Goal: Contribute content: Add original content to the website for others to see

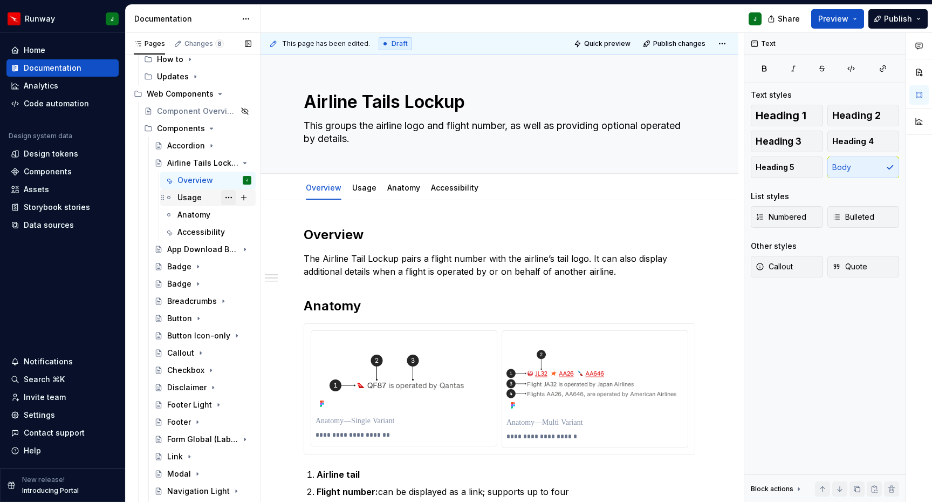
click at [229, 198] on button "Page tree" at bounding box center [228, 197] width 15 height 15
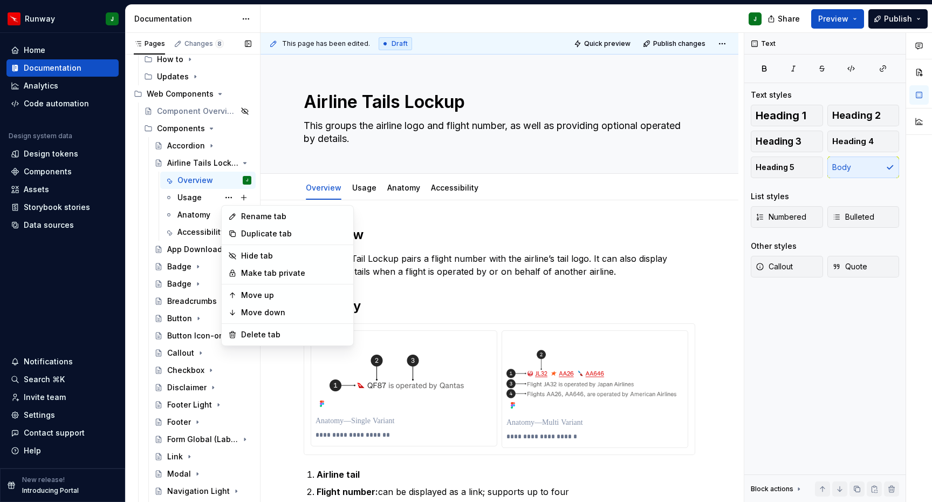
click at [229, 196] on div "Pages Changes 8 Add Accessibility guide for tree Page tree. Navigate the tree w…" at bounding box center [192, 270] width 135 height 474
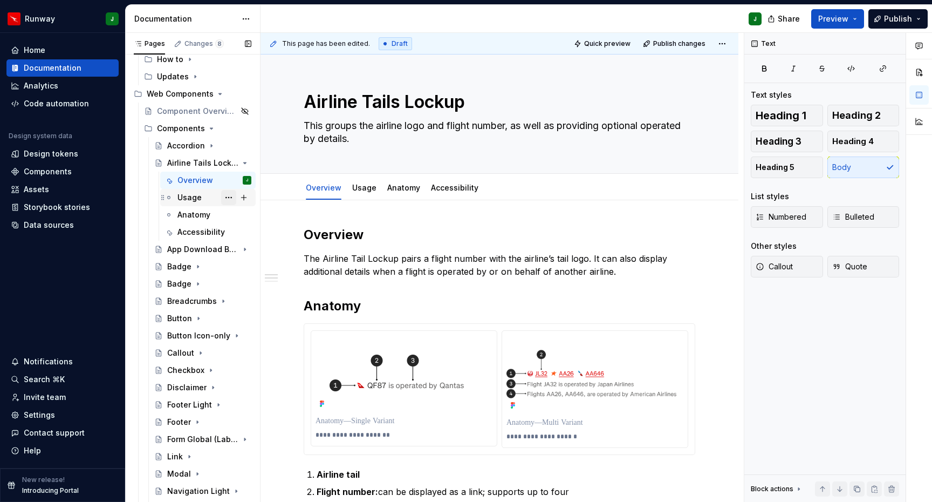
click at [228, 197] on button "Page tree" at bounding box center [228, 197] width 15 height 15
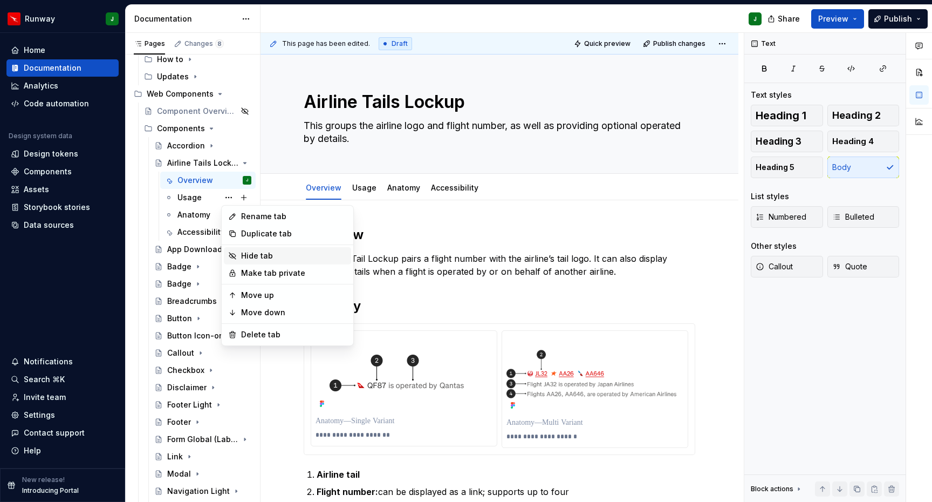
click at [264, 253] on div "Hide tab" at bounding box center [294, 255] width 106 height 11
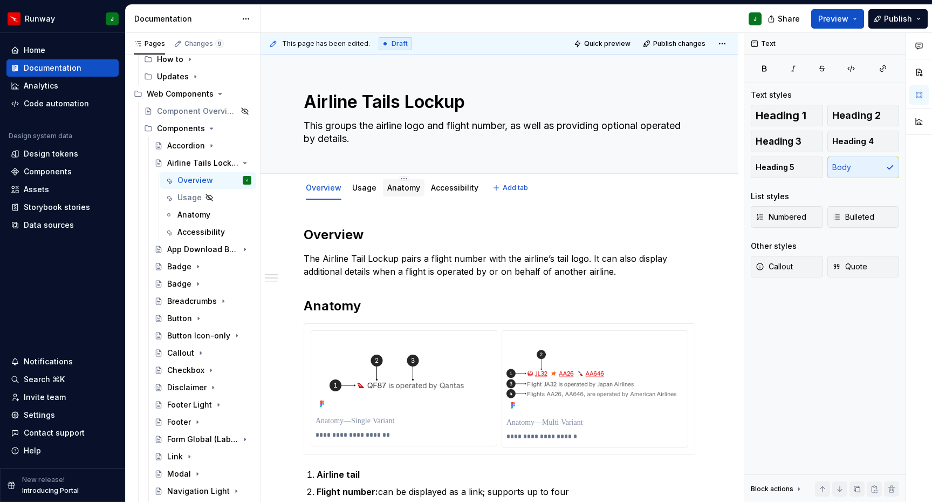
click at [394, 191] on link "Anatomy" at bounding box center [403, 187] width 33 height 9
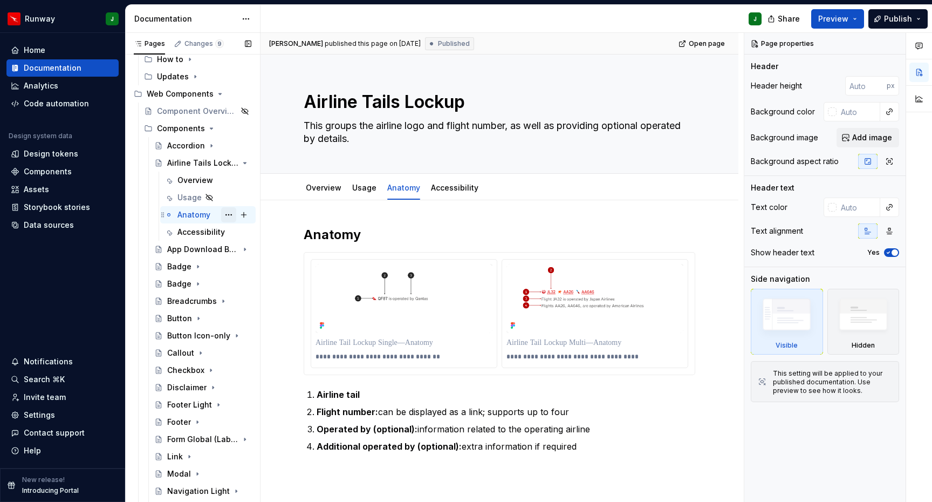
click at [230, 216] on button "Page tree" at bounding box center [228, 214] width 15 height 15
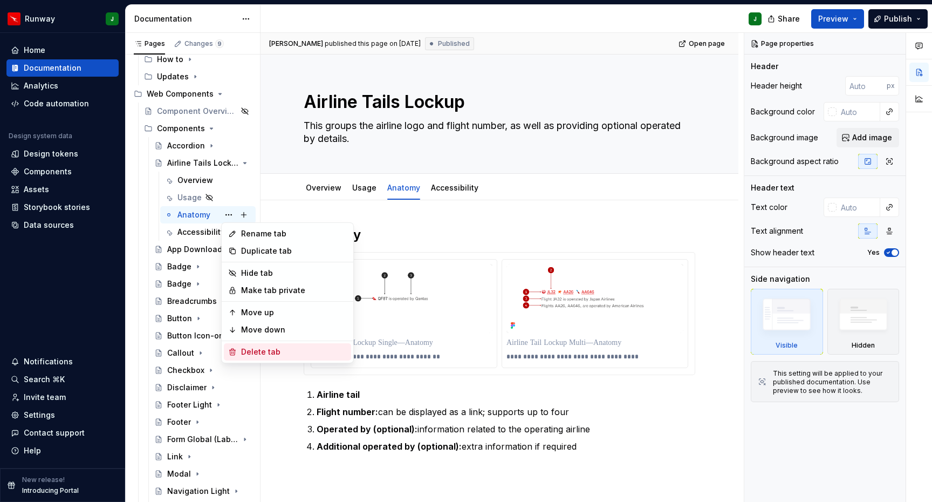
click at [253, 352] on div "Delete tab" at bounding box center [294, 351] width 106 height 11
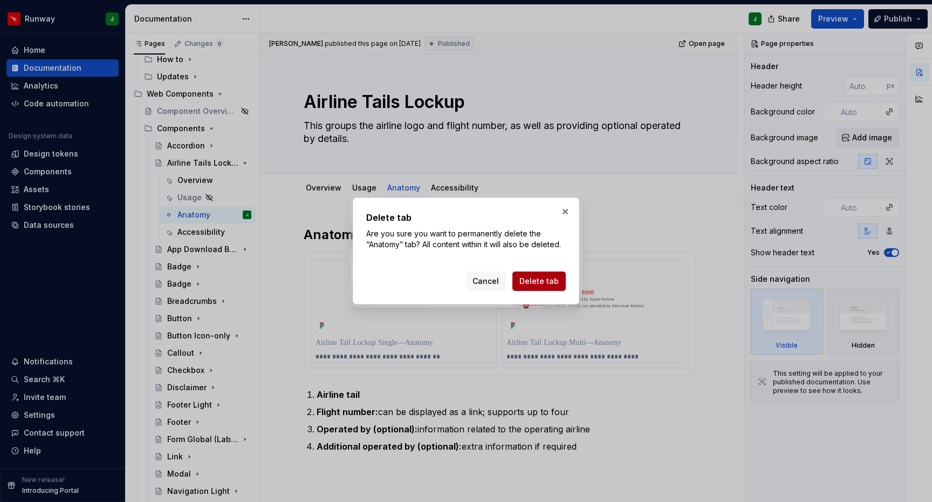
click at [538, 283] on span "Delete tab" at bounding box center [539, 281] width 39 height 11
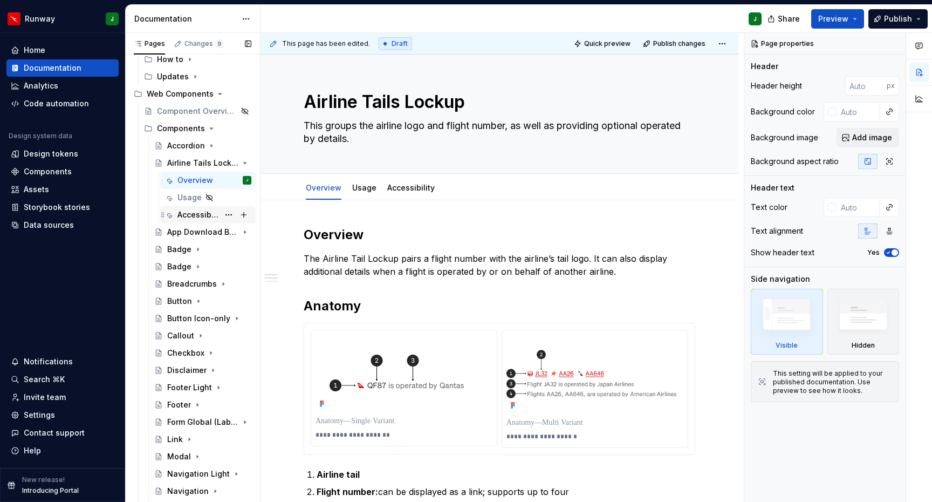
click at [204, 215] on div "Accessibility" at bounding box center [199, 214] width 42 height 11
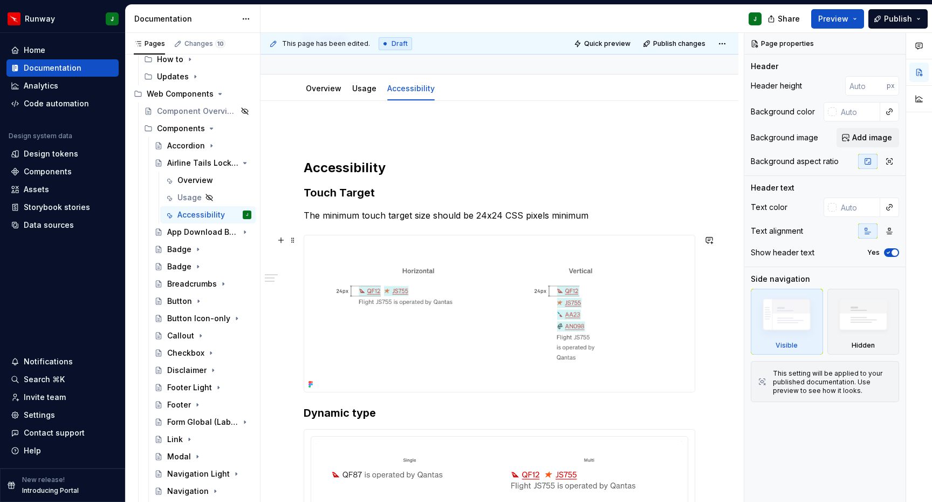
scroll to position [70, 0]
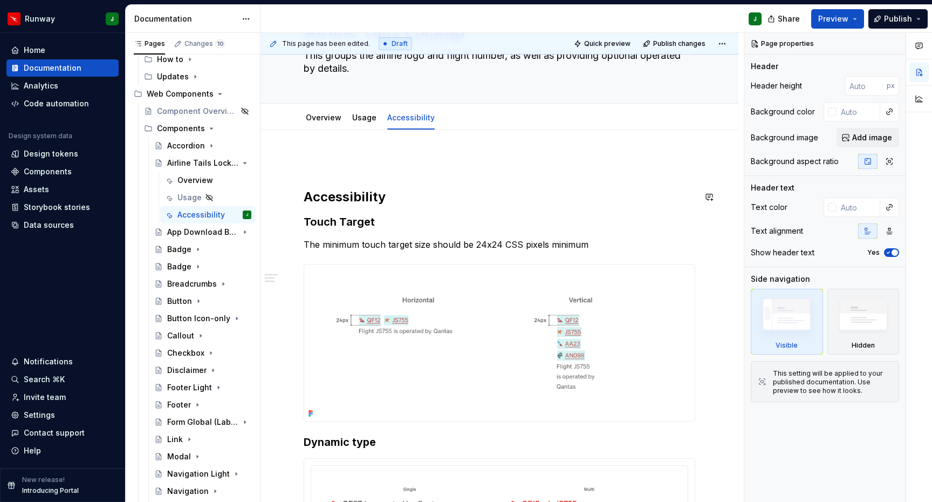
click at [350, 183] on div "**********" at bounding box center [500, 384] width 392 height 456
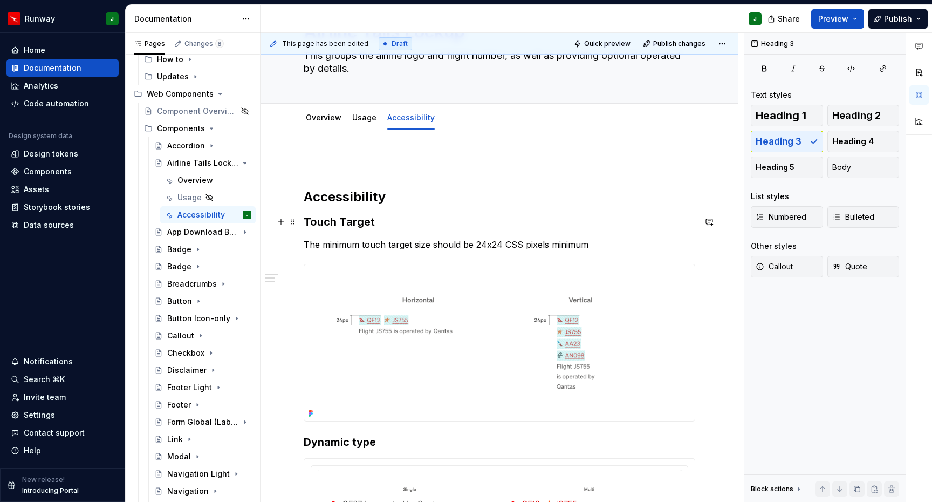
click at [369, 221] on h3 "Touch Target" at bounding box center [500, 221] width 392 height 15
click at [405, 222] on h3 "Touch Target" at bounding box center [500, 221] width 392 height 15
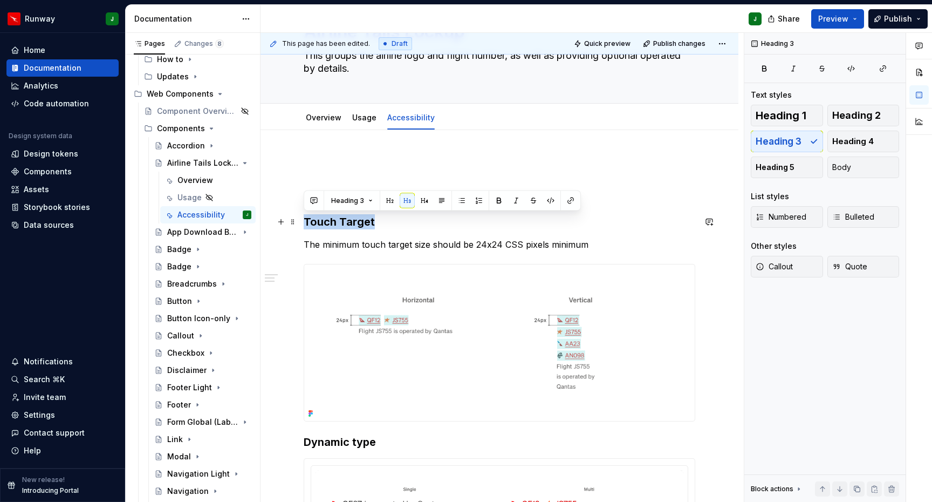
click at [405, 222] on h3 "Touch Target" at bounding box center [500, 221] width 392 height 15
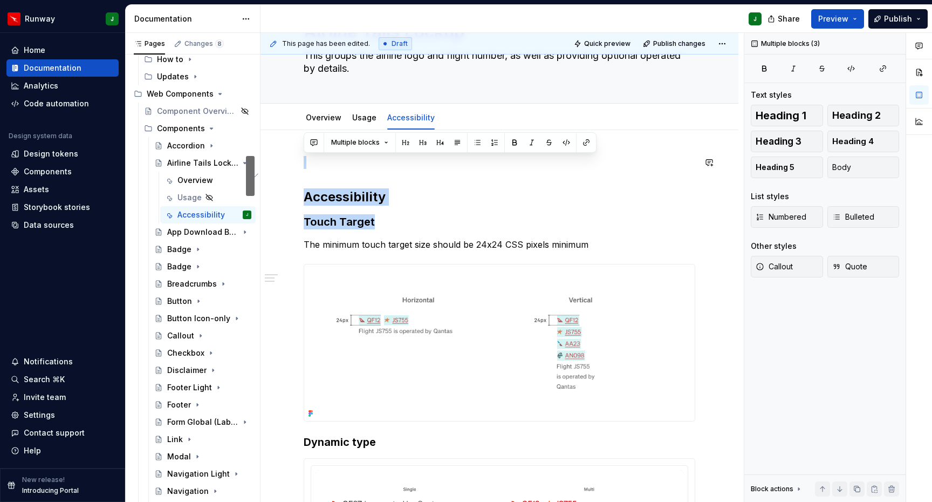
drag, startPoint x: 393, startPoint y: 222, endPoint x: 301, endPoint y: 153, distance: 115.4
click at [300, 153] on div "**********" at bounding box center [500, 452] width 478 height 645
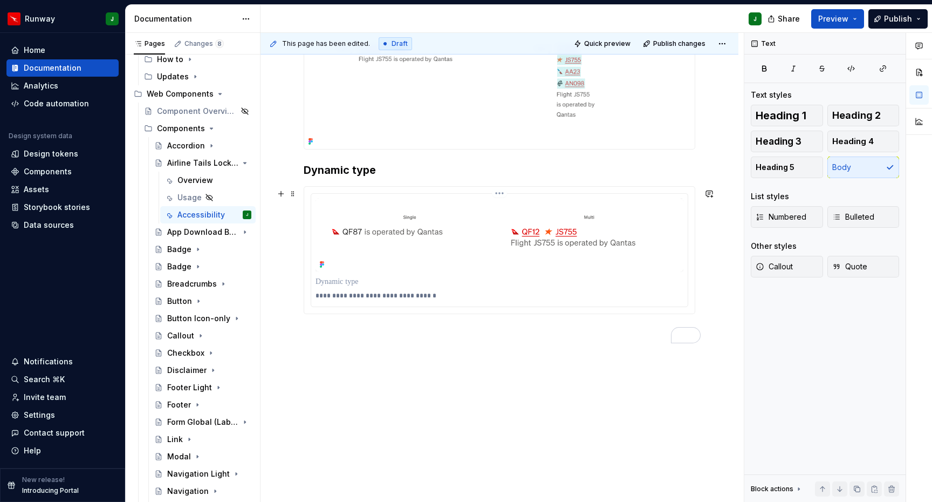
scroll to position [284, 0]
click at [394, 357] on div "**********" at bounding box center [500, 211] width 478 height 583
click at [292, 172] on span at bounding box center [293, 170] width 9 height 15
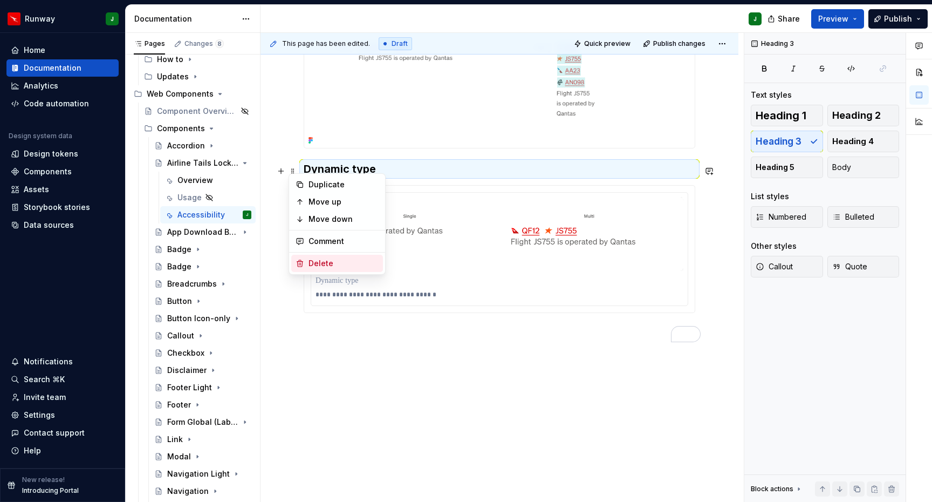
click at [325, 264] on div "Delete" at bounding box center [344, 263] width 70 height 11
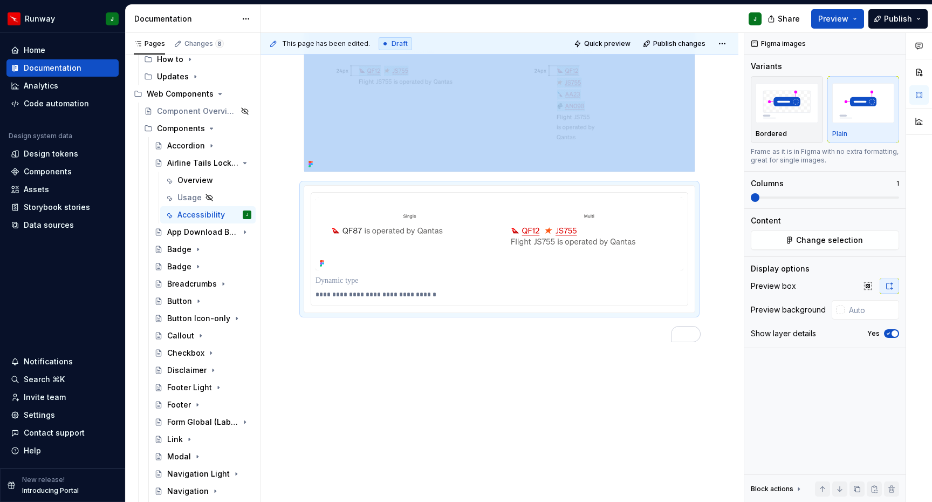
scroll to position [260, 0]
click at [293, 187] on span at bounding box center [293, 192] width 9 height 15
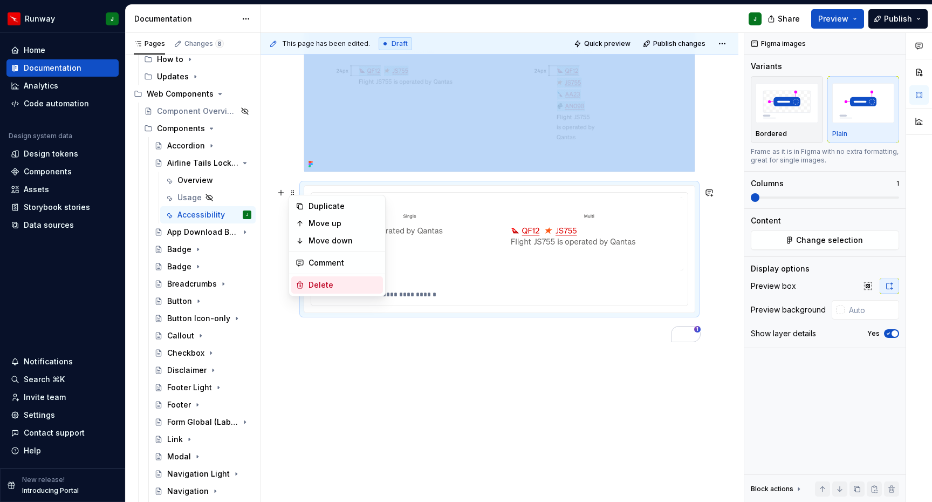
drag, startPoint x: 319, startPoint y: 282, endPoint x: 288, endPoint y: 172, distance: 114.4
click at [319, 282] on div "Delete" at bounding box center [344, 284] width 70 height 11
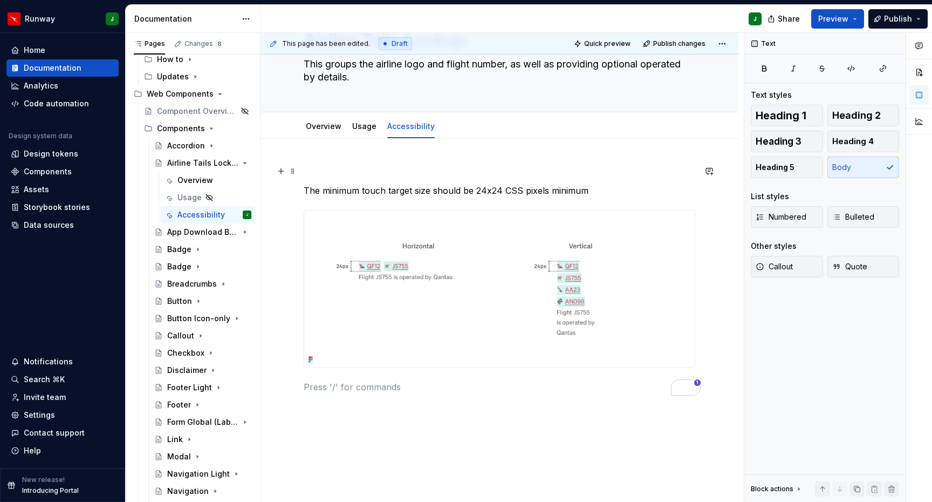
scroll to position [58, 0]
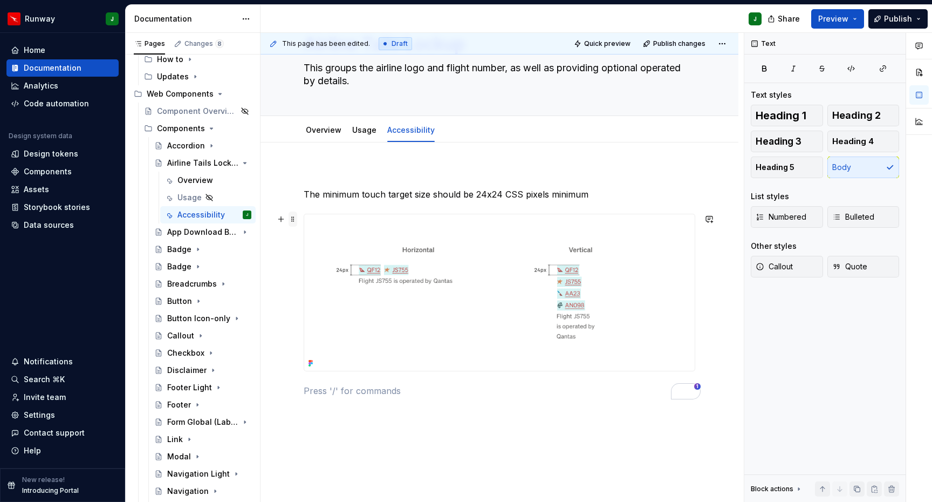
click at [295, 219] on span at bounding box center [293, 219] width 9 height 15
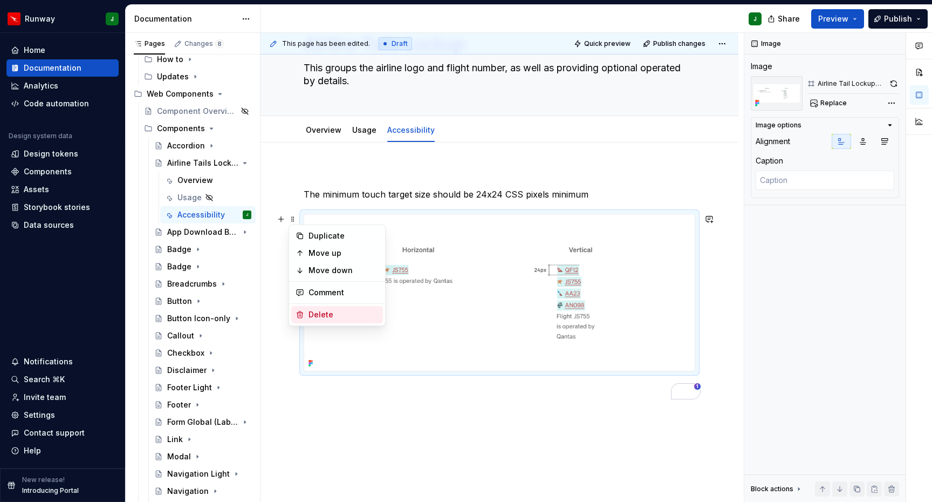
click at [328, 316] on div "Delete" at bounding box center [344, 314] width 70 height 11
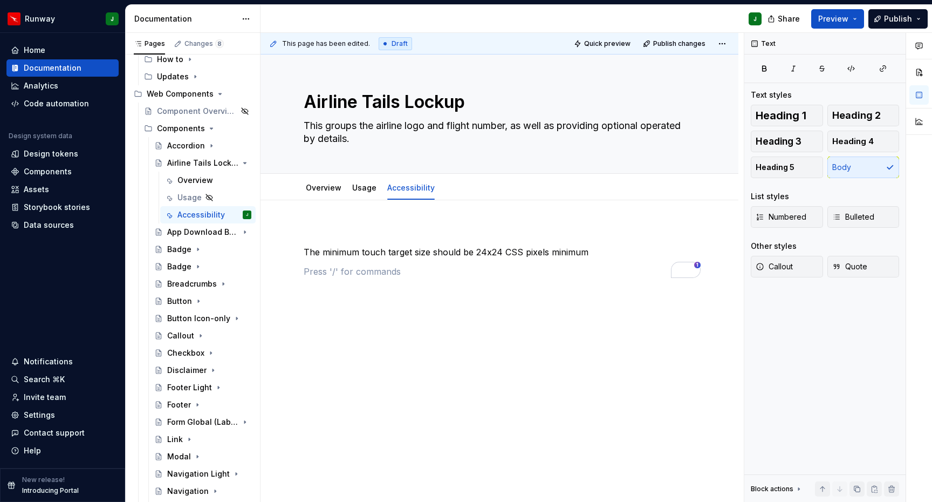
scroll to position [0, 0]
click at [296, 274] on span at bounding box center [293, 271] width 9 height 15
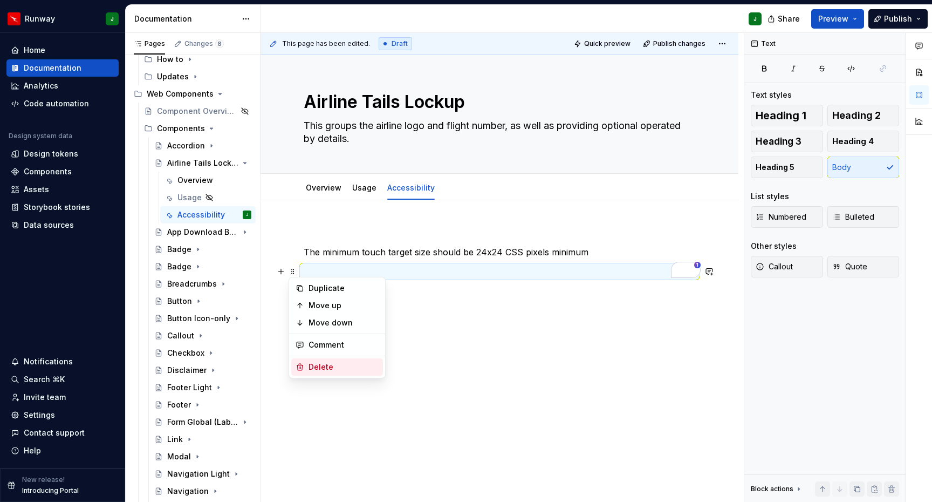
drag, startPoint x: 318, startPoint y: 367, endPoint x: 296, endPoint y: 253, distance: 116.1
click at [318, 367] on div "Delete" at bounding box center [344, 367] width 70 height 11
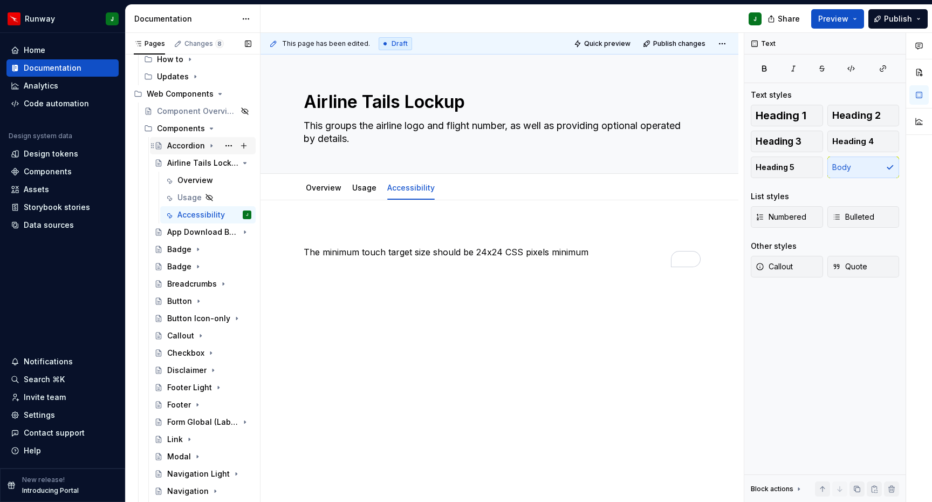
click at [211, 145] on icon "Page tree" at bounding box center [211, 146] width 1 height 3
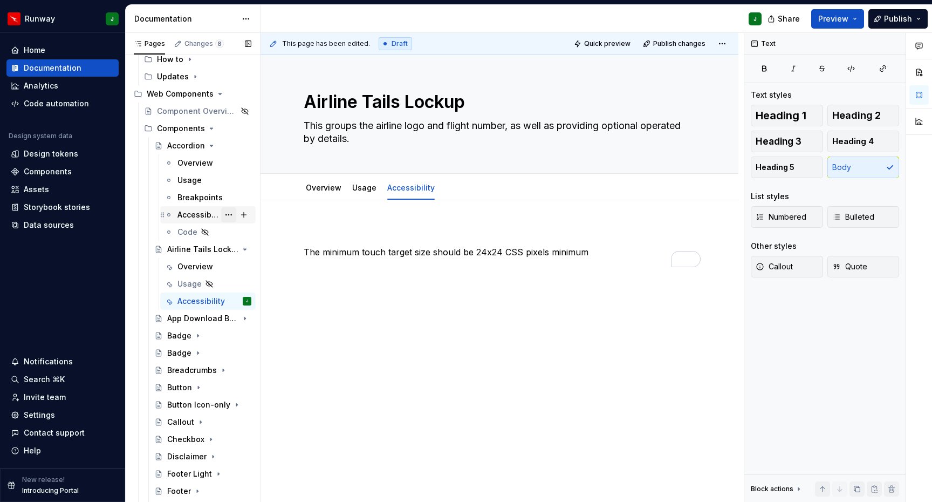
click at [227, 214] on button "Page tree" at bounding box center [228, 214] width 15 height 15
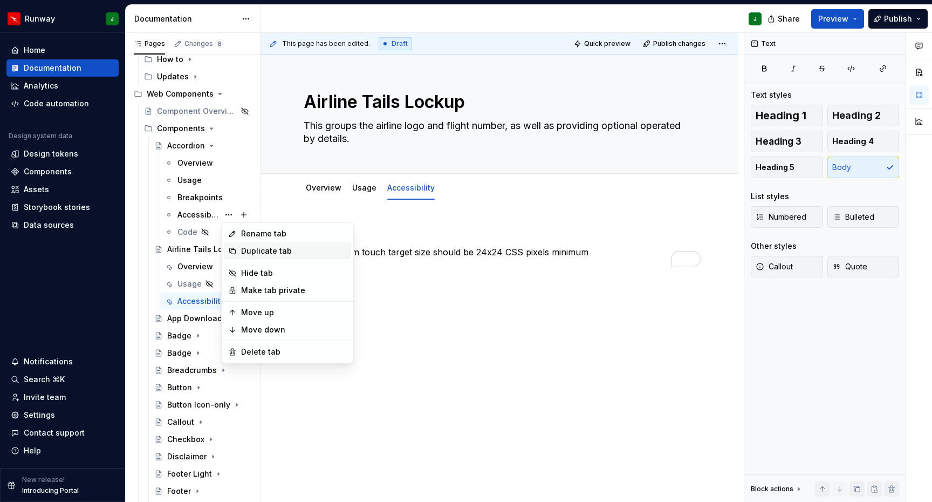
click at [255, 251] on div "Duplicate tab" at bounding box center [294, 251] width 106 height 11
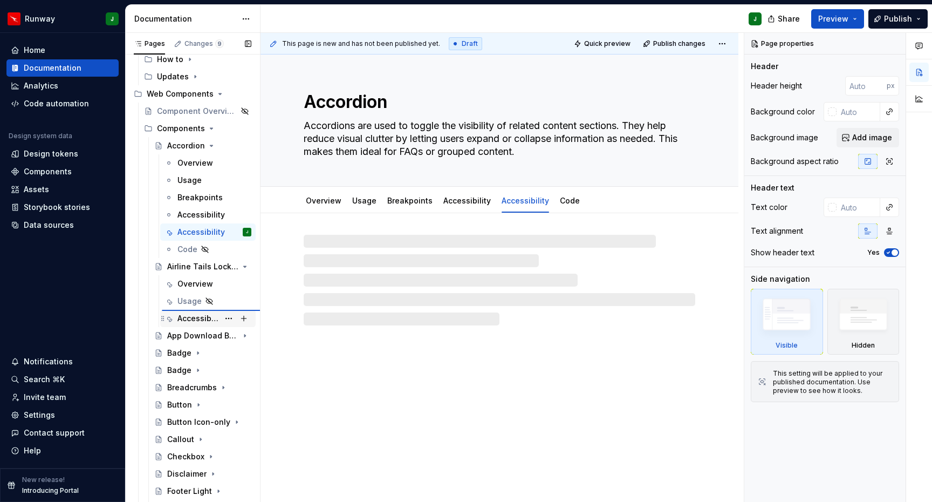
type textarea "*"
type textarea "Airline Tails Lockup"
type textarea "This groups the airline logo and flight number, as well as providing optional o…"
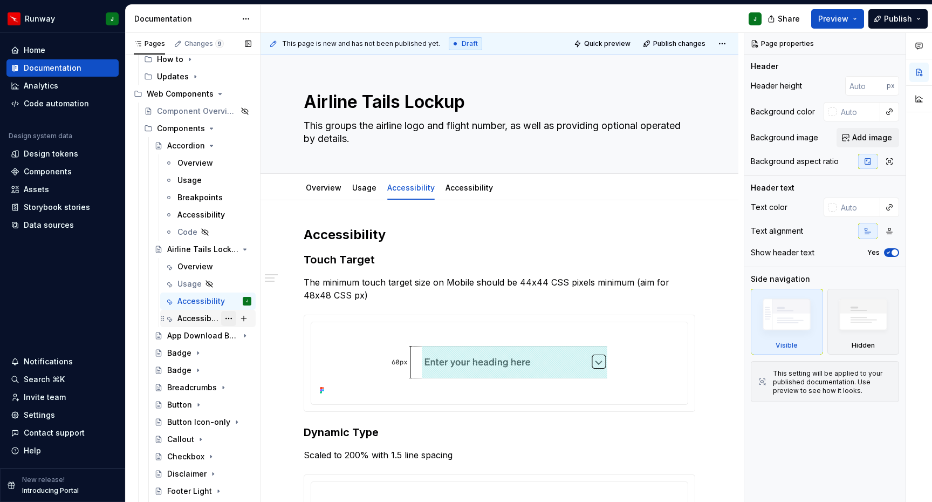
click at [227, 321] on button "Page tree" at bounding box center [228, 318] width 15 height 15
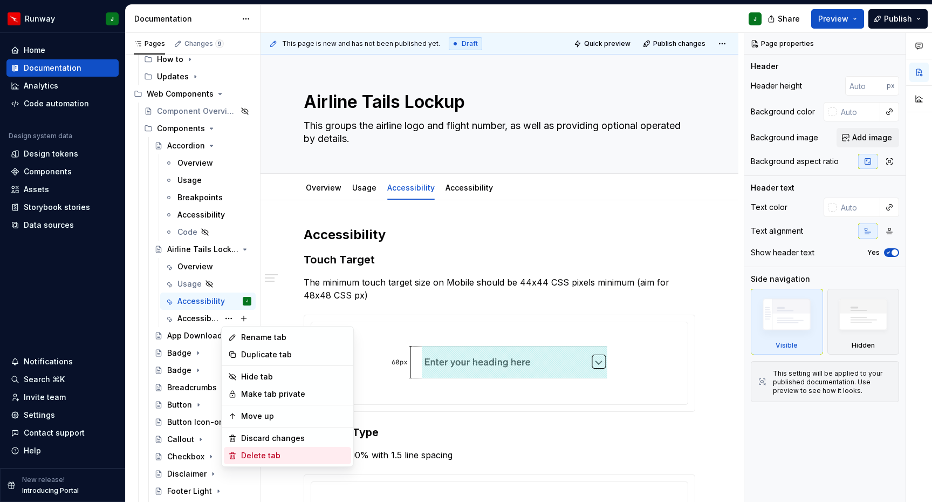
click at [255, 455] on div "Delete tab" at bounding box center [294, 455] width 106 height 11
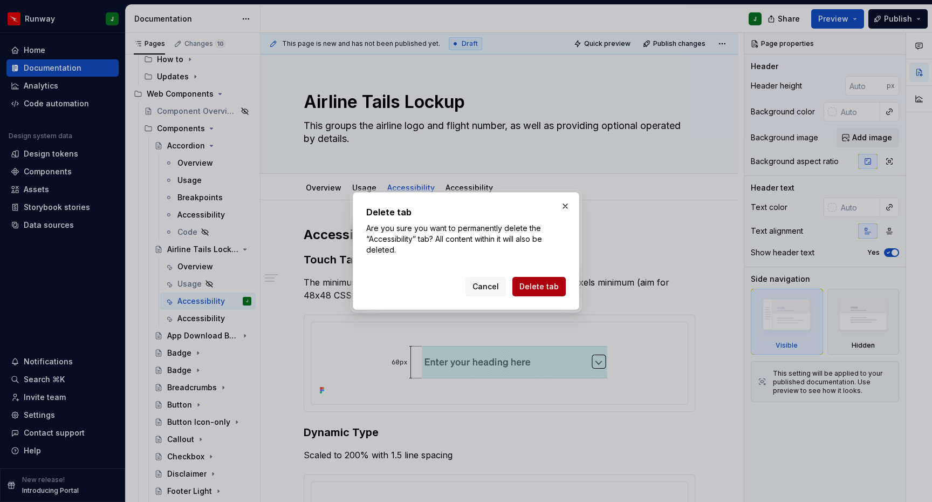
click at [542, 288] on span "Delete tab" at bounding box center [539, 286] width 39 height 11
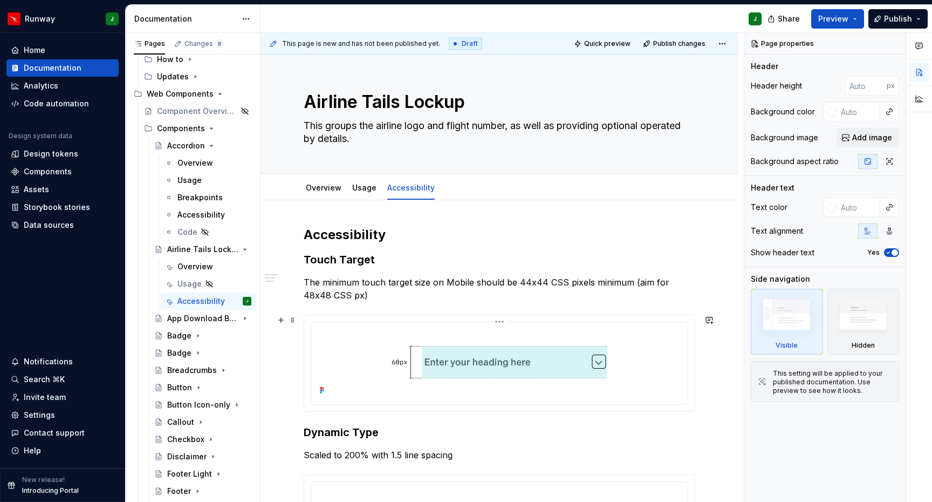
click at [354, 350] on div at bounding box center [500, 361] width 368 height 71
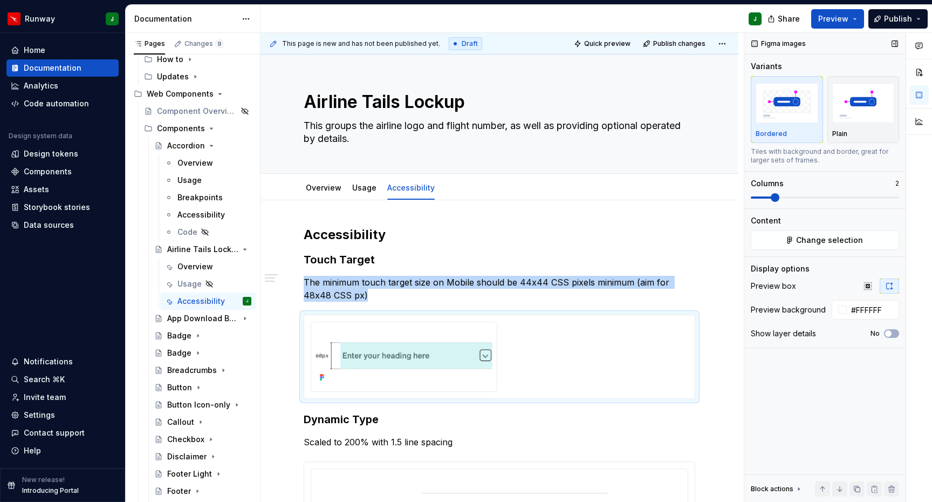
click at [769, 196] on span at bounding box center [825, 197] width 148 height 2
click at [786, 241] on button "Change selection" at bounding box center [825, 239] width 148 height 19
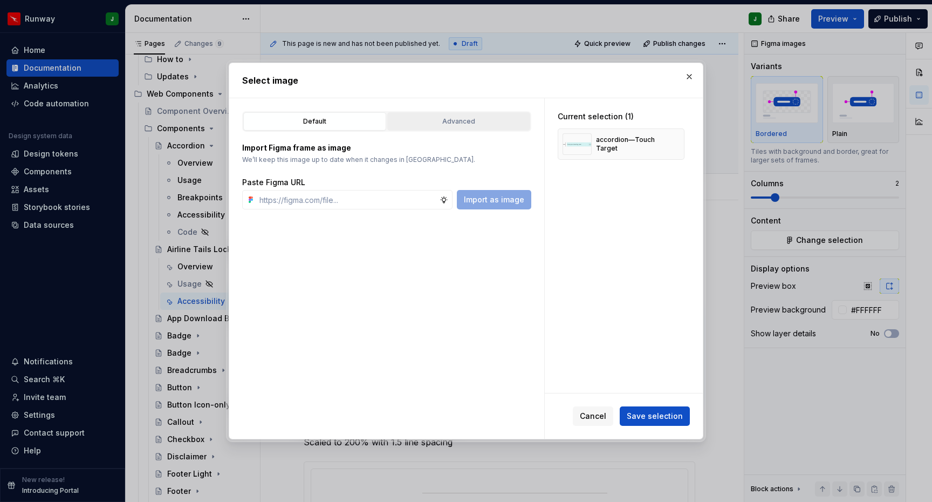
click at [459, 125] on div "Advanced" at bounding box center [458, 121] width 135 height 11
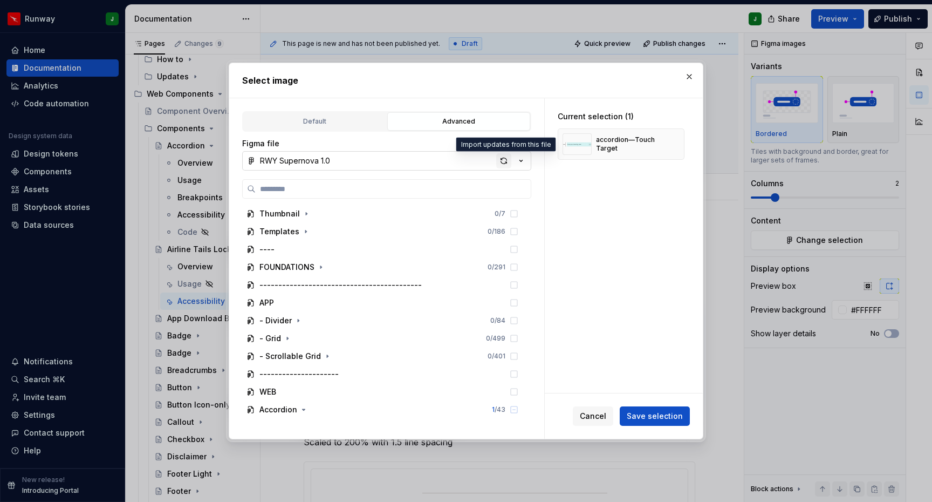
click at [506, 161] on div "button" at bounding box center [503, 160] width 15 height 15
type textarea "*"
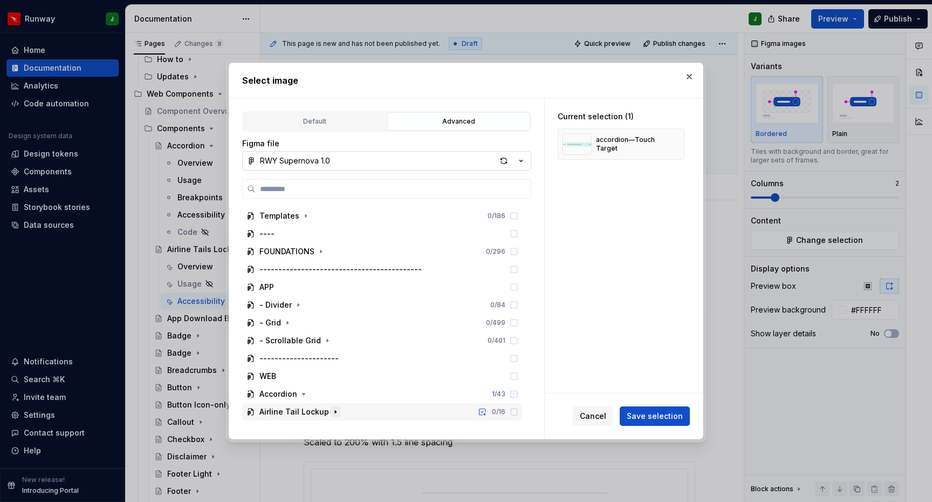
click at [334, 414] on icon "button" at bounding box center [335, 411] width 9 height 9
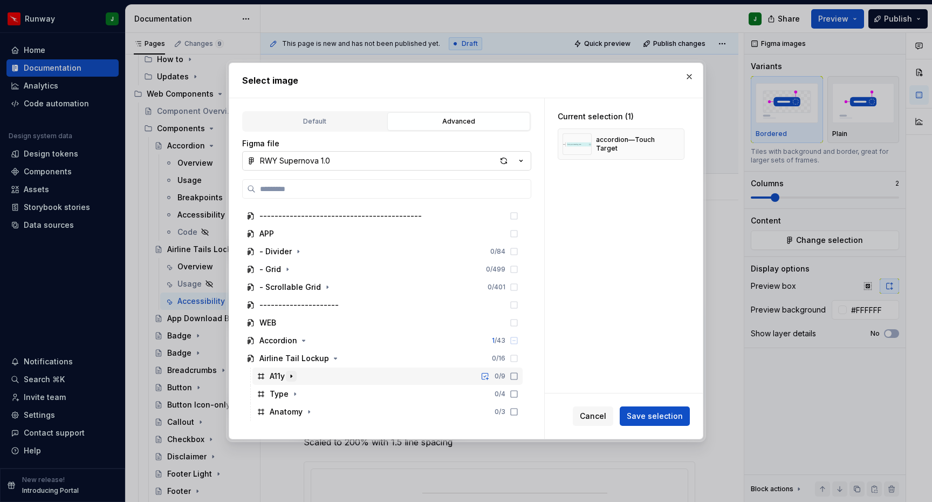
click at [295, 377] on icon "button" at bounding box center [291, 376] width 9 height 9
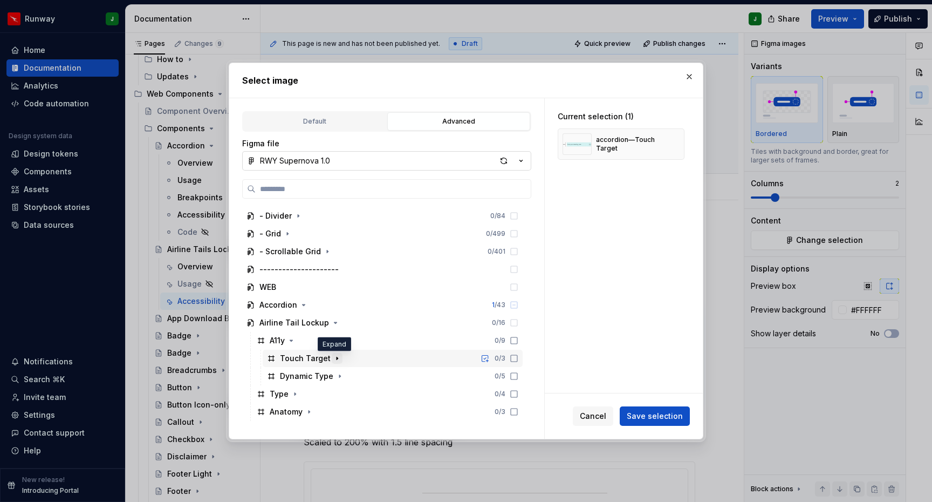
click at [333, 359] on icon "button" at bounding box center [337, 358] width 9 height 9
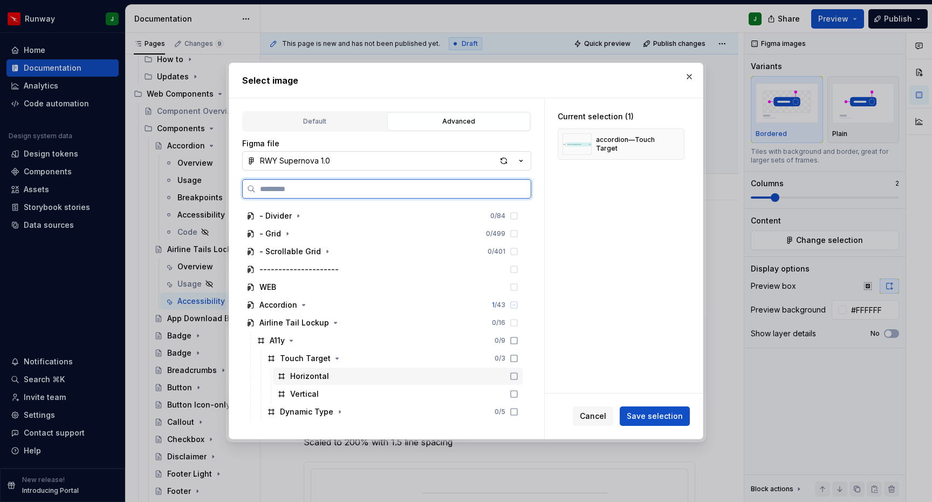
drag, startPoint x: 526, startPoint y: 377, endPoint x: 526, endPoint y: 384, distance: 7.6
click at [519, 377] on icon at bounding box center [514, 376] width 9 height 9
click at [519, 396] on icon at bounding box center [514, 394] width 9 height 9
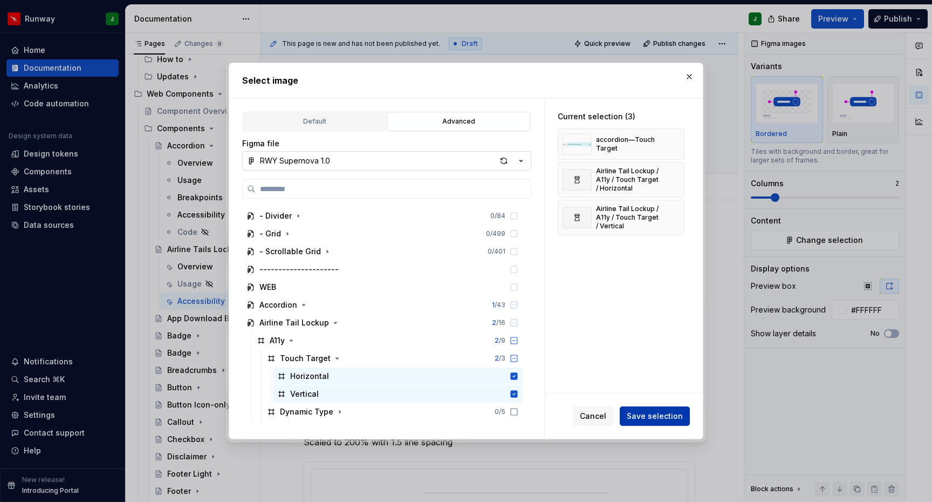
click at [652, 415] on span "Save selection" at bounding box center [655, 416] width 56 height 11
click at [677, 146] on button "button" at bounding box center [672, 144] width 15 height 15
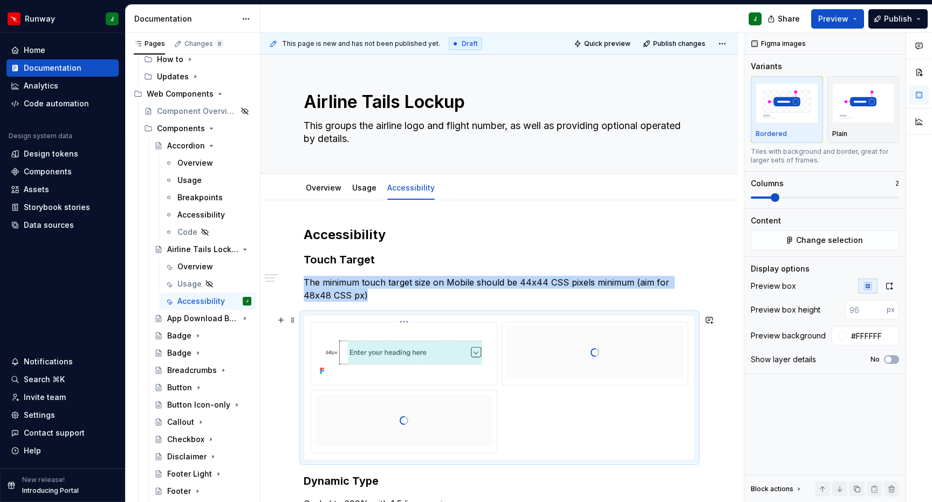
click at [424, 353] on img "To enrich screen reader interactions, please activate Accessibility in Grammarl…" at bounding box center [404, 352] width 177 height 52
click at [888, 287] on icon "button" at bounding box center [889, 286] width 9 height 9
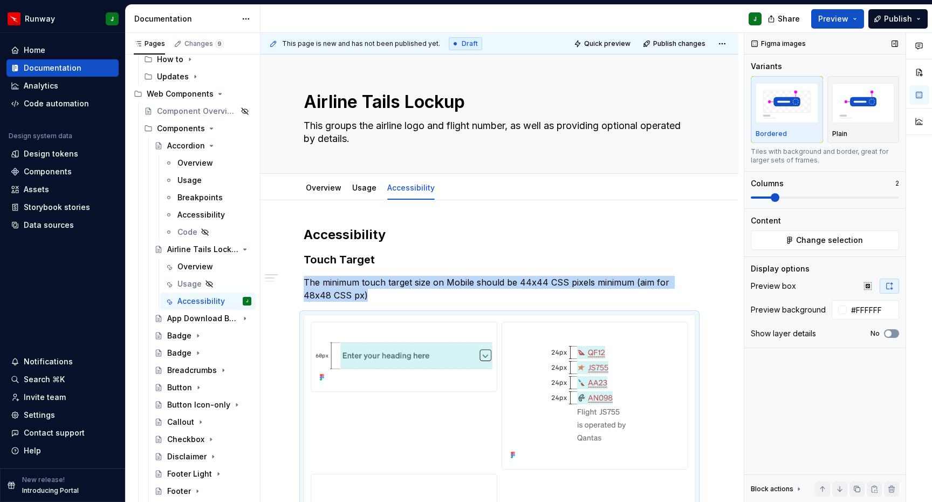
click at [889, 332] on span "button" at bounding box center [888, 333] width 6 height 6
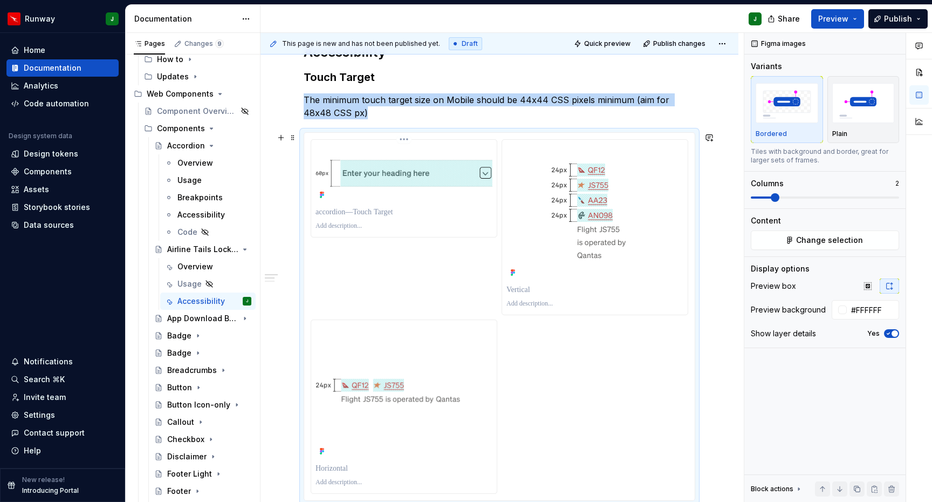
click at [396, 222] on div "To enrich screen reader interactions, please activate Accessibility in Grammarl…" at bounding box center [404, 226] width 177 height 13
click at [411, 175] on img "To enrich screen reader interactions, please activate Accessibility in Grammarl…" at bounding box center [404, 173] width 177 height 58
click at [405, 138] on html "Runway J Home Documentation Analytics Code automation Design system data Design…" at bounding box center [466, 251] width 932 height 502
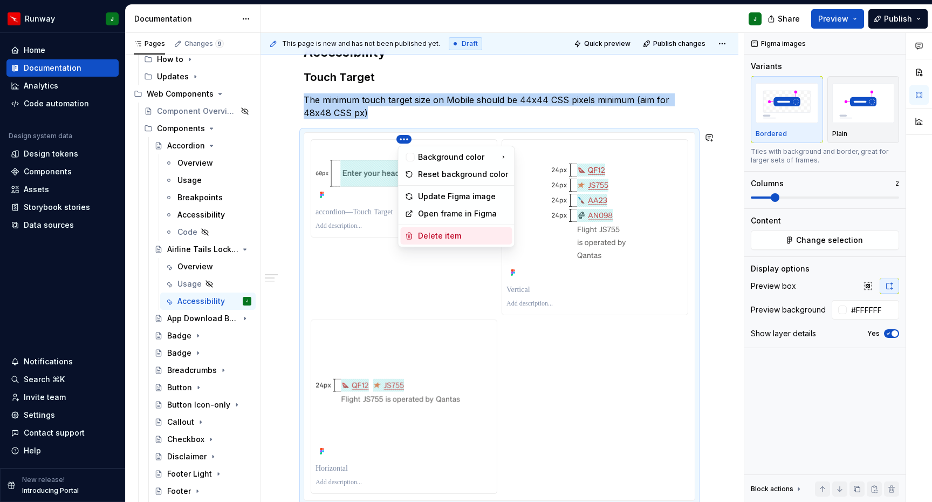
click at [425, 234] on div "Delete item" at bounding box center [463, 235] width 90 height 11
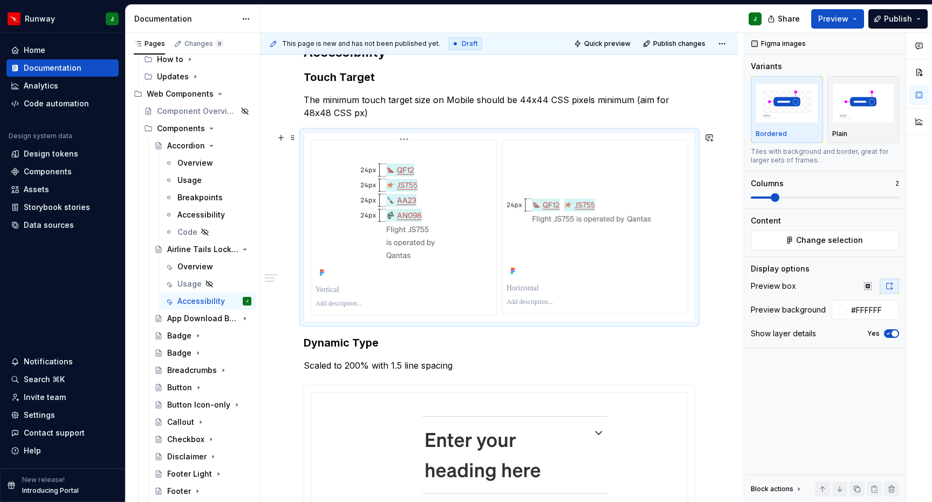
click at [328, 290] on p "To enrich screen reader interactions, please activate Accessibility in Grammarl…" at bounding box center [404, 289] width 177 height 11
drag, startPoint x: 529, startPoint y: 290, endPoint x: 285, endPoint y: 497, distance: 320.0
click at [529, 290] on p "To enrich screen reader interactions, please activate Accessibility in Grammarl…" at bounding box center [595, 288] width 177 height 11
click at [342, 180] on div "**********" at bounding box center [500, 227] width 378 height 176
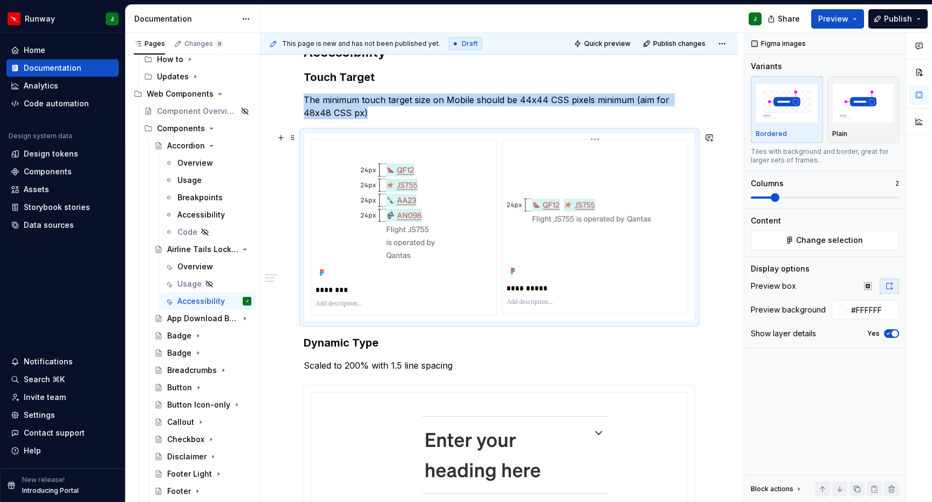
click at [599, 139] on html "Runway J Home Documentation Analytics Code automation Design system data Design…" at bounding box center [466, 251] width 932 height 502
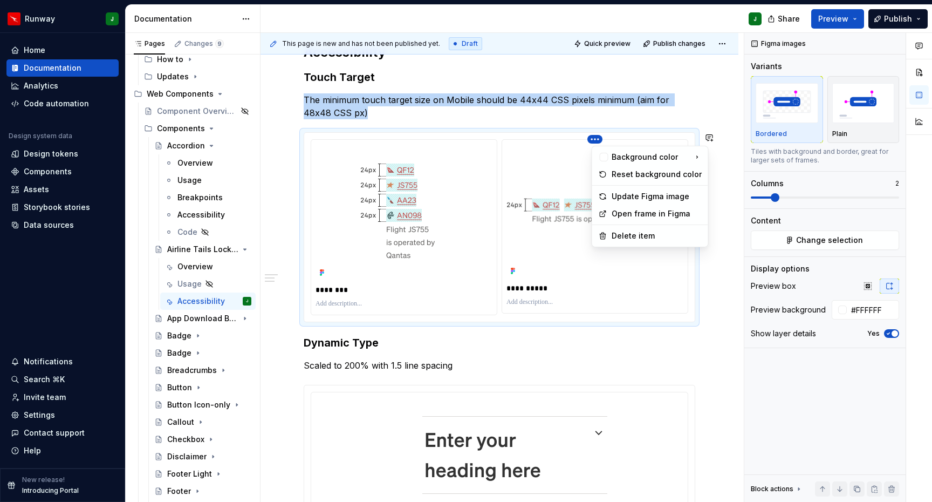
click at [540, 243] on img "To enrich screen reader interactions, please activate Accessibility in Grammarl…" at bounding box center [595, 211] width 177 height 134
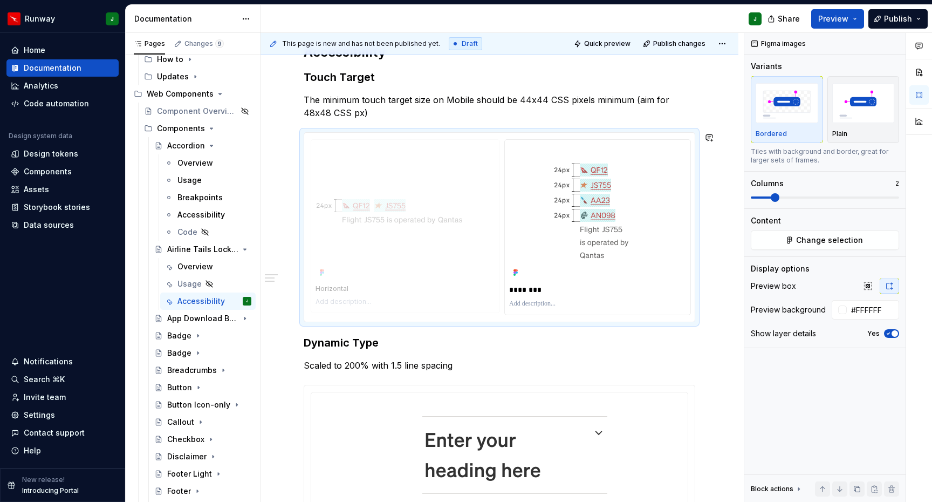
drag, startPoint x: 592, startPoint y: 243, endPoint x: 412, endPoint y: 236, distance: 180.9
click at [407, 239] on body "Runway J Home Documentation Analytics Code automation Design system data Design…" at bounding box center [466, 251] width 932 height 502
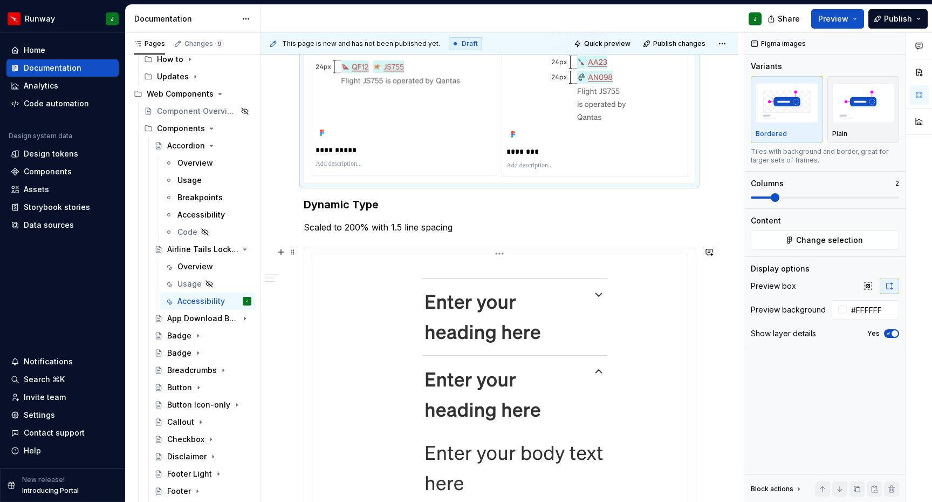
scroll to position [391, 0]
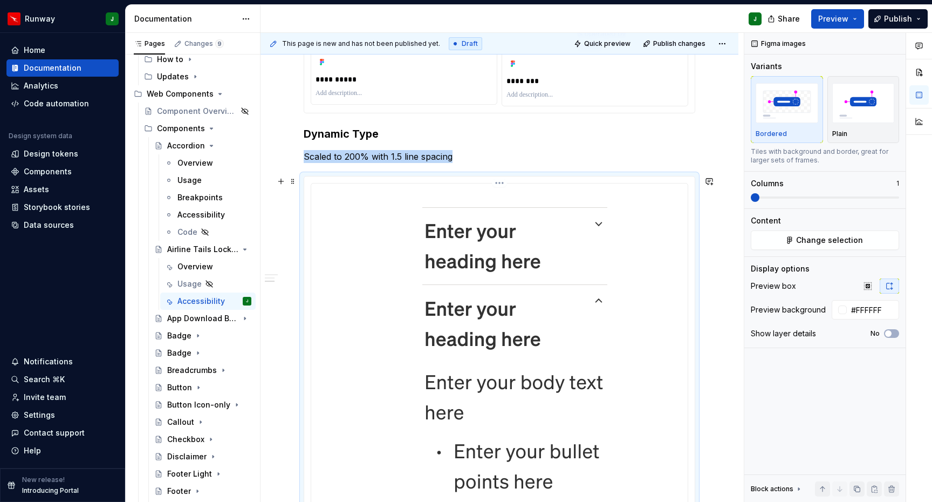
click at [672, 234] on div "To enrich screen reader interactions, please activate Accessibility in Grammarl…" at bounding box center [500, 458] width 368 height 540
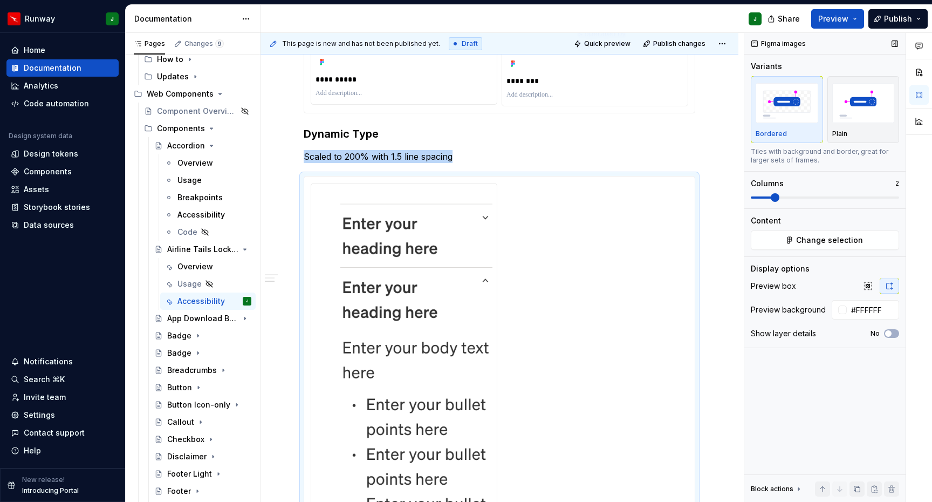
scroll to position [534, 0]
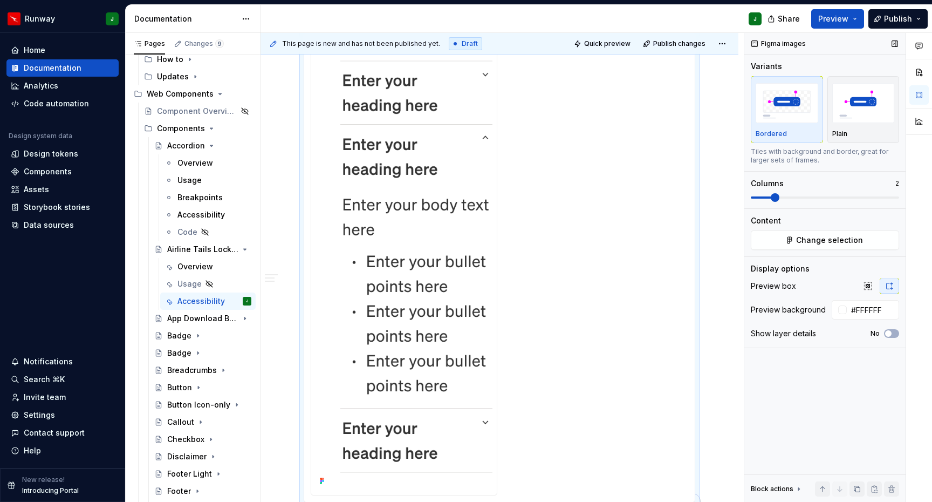
click at [780, 199] on span at bounding box center [825, 197] width 148 height 2
click at [822, 241] on span "Change selection" at bounding box center [829, 240] width 67 height 11
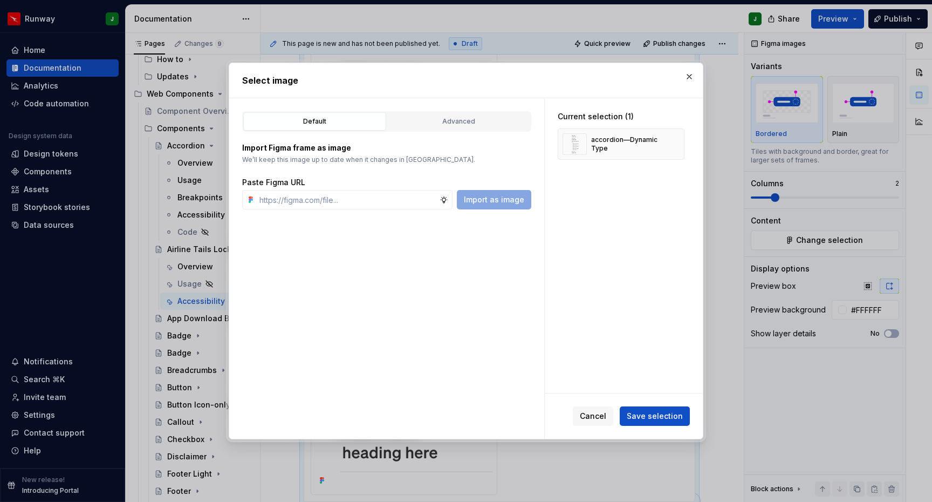
scroll to position [536, 0]
click at [461, 121] on div "Advanced" at bounding box center [458, 121] width 135 height 11
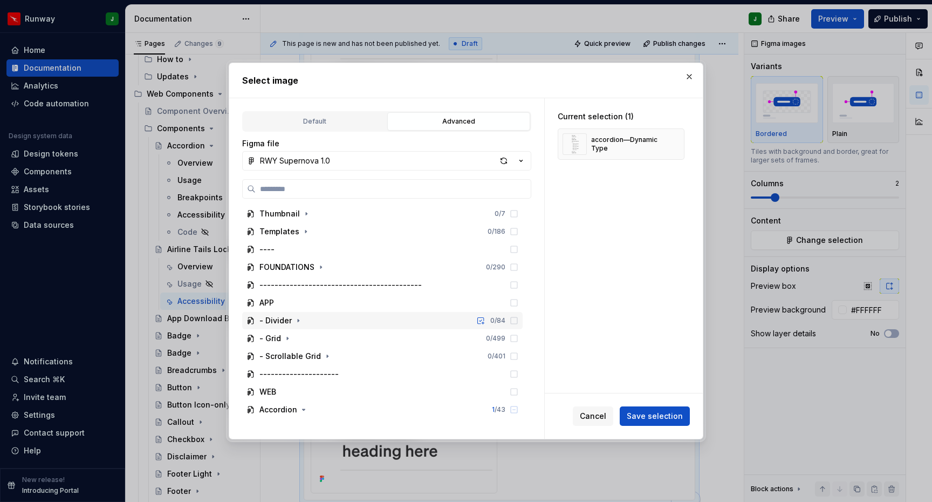
scroll to position [16, 0]
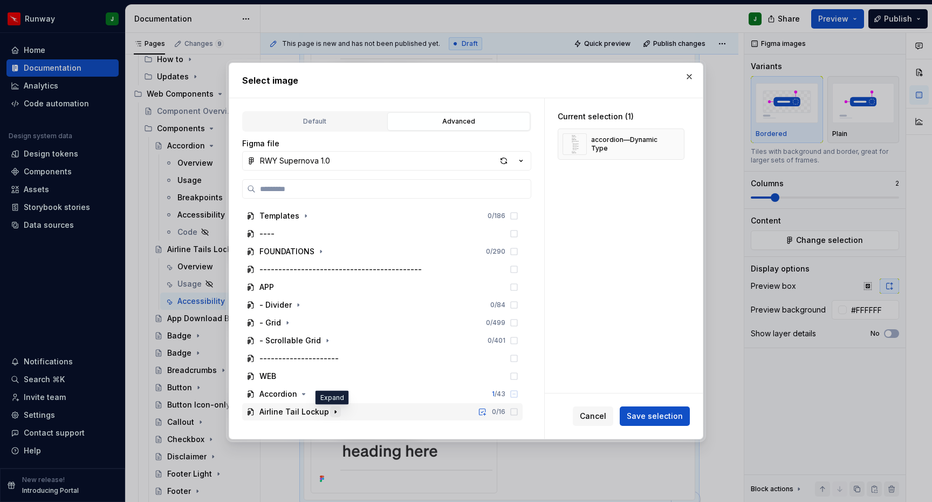
click at [335, 410] on icon "button" at bounding box center [335, 411] width 9 height 9
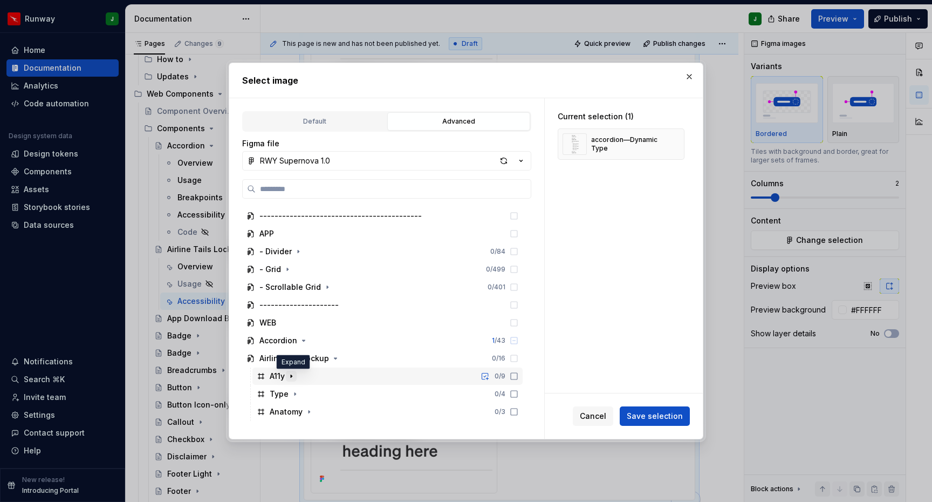
click at [295, 379] on icon "button" at bounding box center [291, 376] width 9 height 9
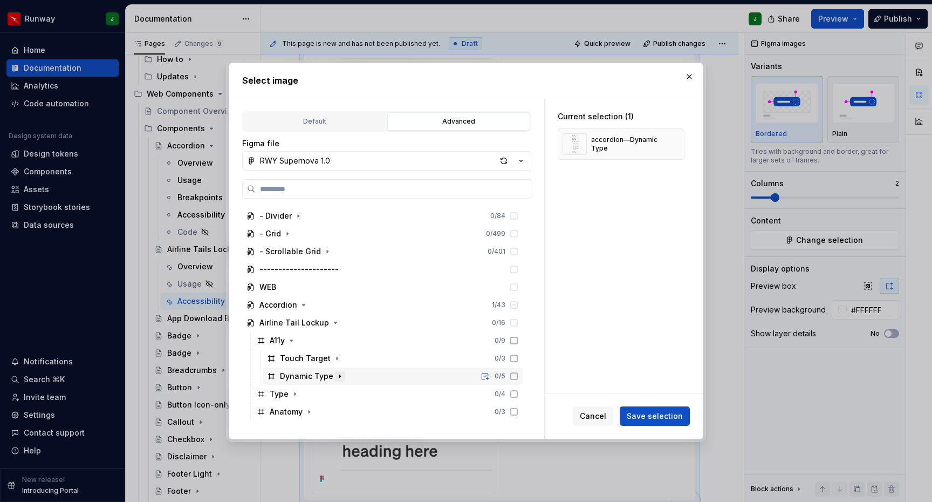
click at [338, 379] on icon "button" at bounding box center [340, 376] width 9 height 9
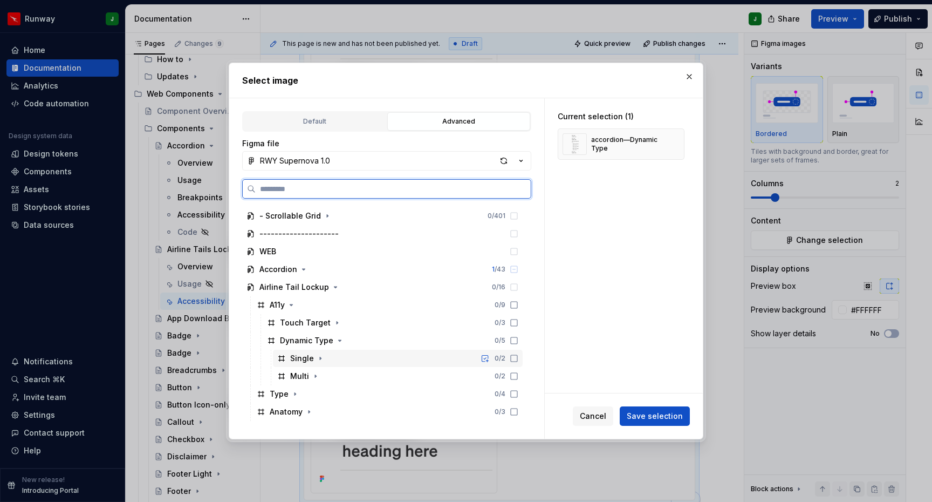
drag, startPoint x: 523, startPoint y: 358, endPoint x: 521, endPoint y: 373, distance: 14.7
click at [519, 358] on icon at bounding box center [514, 358] width 9 height 9
drag, startPoint x: 522, startPoint y: 374, endPoint x: 530, endPoint y: 368, distance: 9.6
click at [519, 374] on icon at bounding box center [514, 376] width 9 height 9
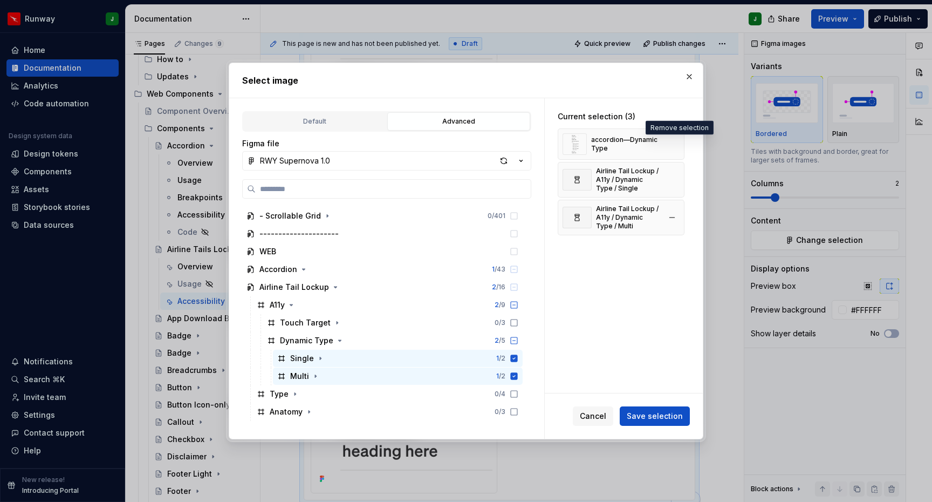
drag, startPoint x: 677, startPoint y: 145, endPoint x: 675, endPoint y: 197, distance: 52.4
click at [677, 145] on button "button" at bounding box center [672, 144] width 15 height 15
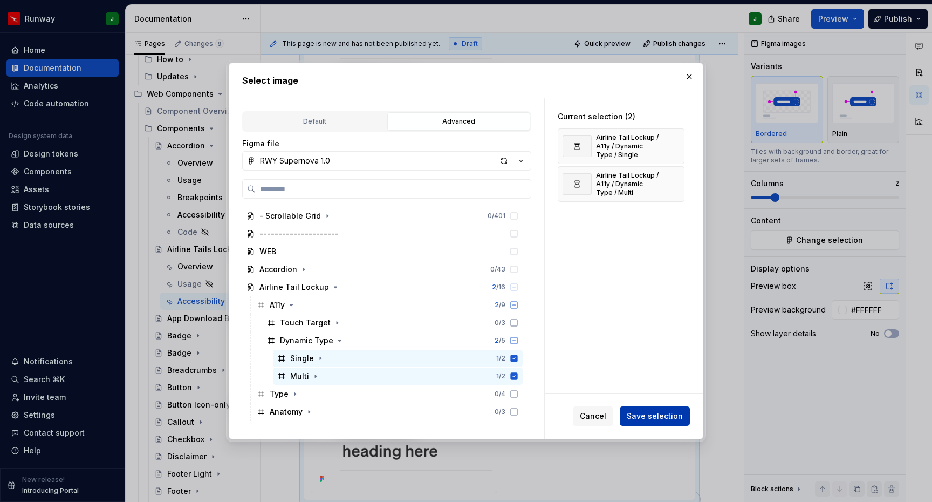
click at [657, 419] on span "Save selection" at bounding box center [655, 416] width 56 height 11
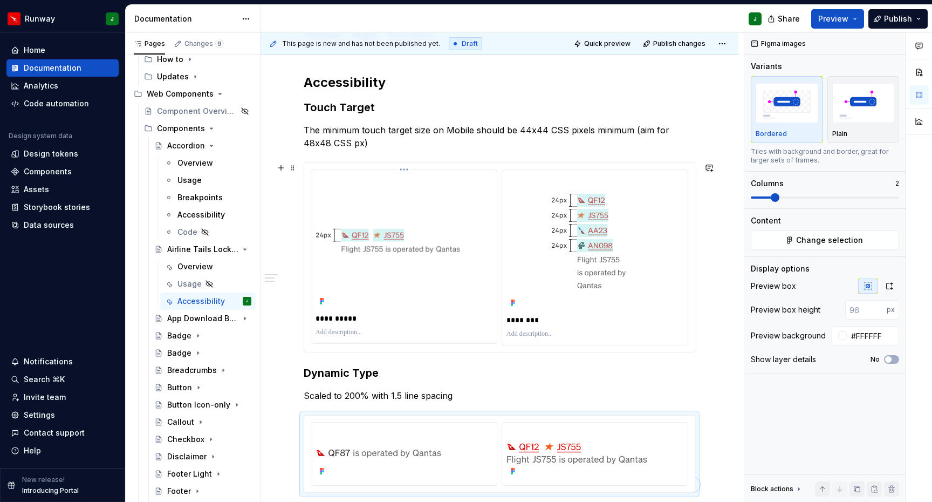
scroll to position [218, 0]
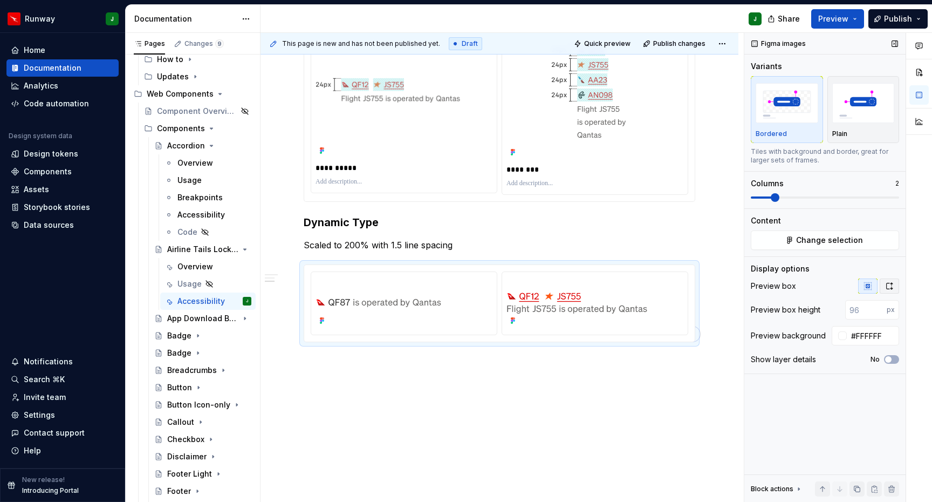
click at [892, 286] on icon "button" at bounding box center [889, 286] width 9 height 9
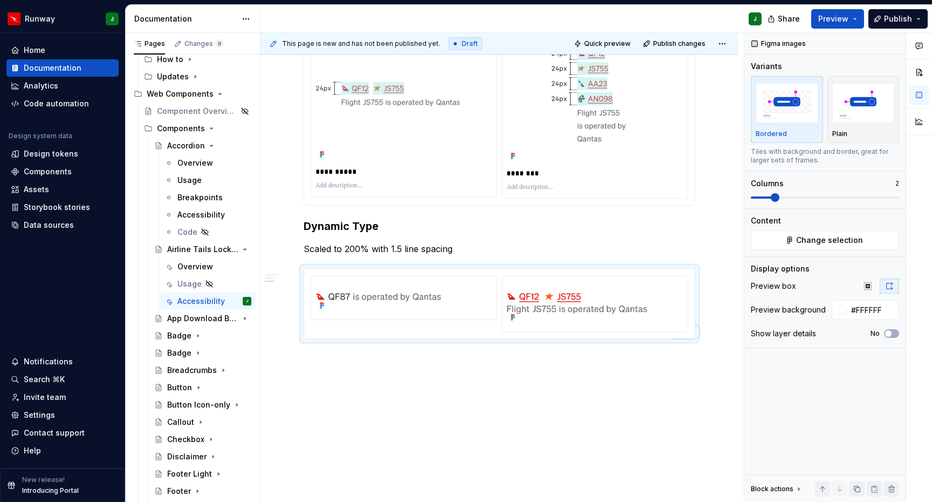
type textarea "*"
click at [649, 293] on img "To enrich screen reader interactions, please activate Accessibility in Grammarl…" at bounding box center [595, 302] width 177 height 45
click at [894, 334] on button "No" at bounding box center [891, 333] width 15 height 9
click at [329, 323] on p "To enrich screen reader interactions, please activate Accessibility in Grammarl…" at bounding box center [404, 322] width 177 height 11
click at [330, 338] on p "To enrich screen reader interactions, please activate Accessibility in Grammarl…" at bounding box center [404, 336] width 177 height 9
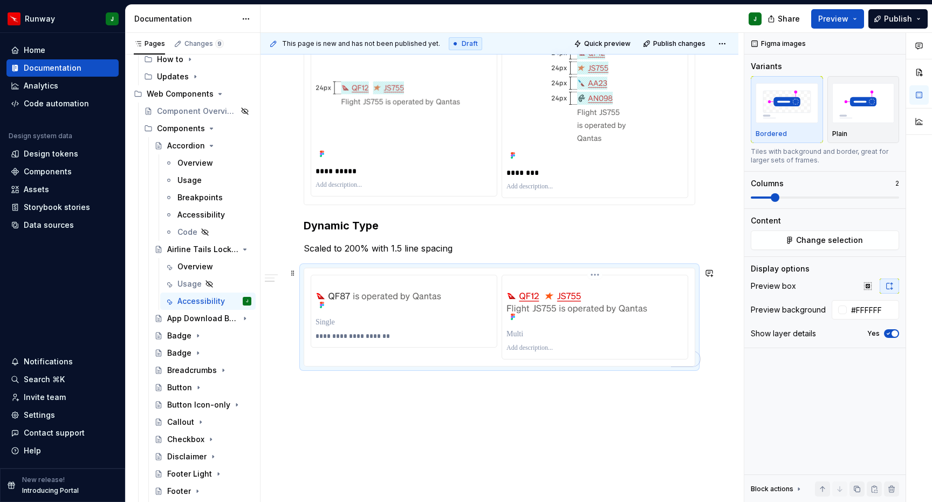
click at [550, 352] on p "To enrich screen reader interactions, please activate Accessibility in Grammarl…" at bounding box center [595, 348] width 177 height 9
click at [524, 347] on p "**********" at bounding box center [597, 348] width 180 height 9
drag, startPoint x: 526, startPoint y: 381, endPoint x: 728, endPoint y: 46, distance: 391.7
click at [526, 382] on div "**********" at bounding box center [502, 267] width 483 height 469
click at [525, 391] on div "**********" at bounding box center [502, 267] width 483 height 469
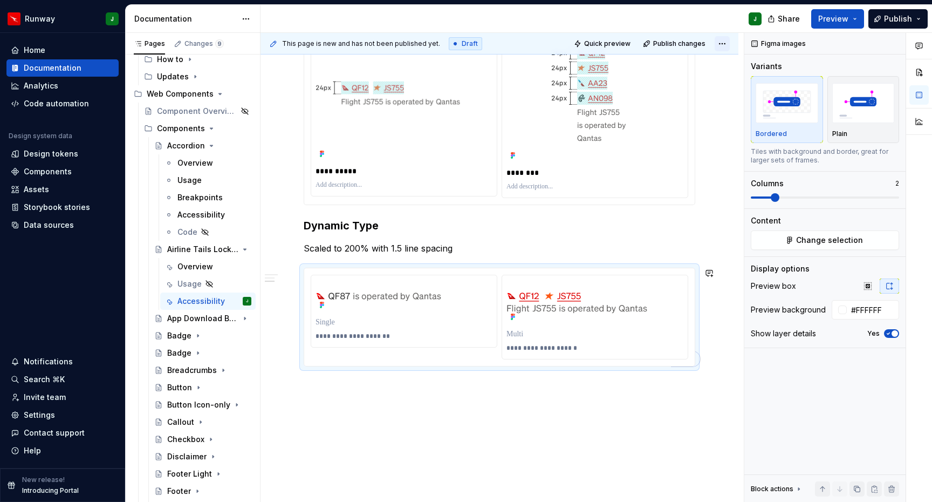
click at [624, 331] on p "To enrich screen reader interactions, please activate Accessibility in Grammarl…" at bounding box center [595, 334] width 177 height 11
click at [729, 44] on html "Runway J Home Documentation Analytics Code automation Design system data Design…" at bounding box center [466, 251] width 932 height 502
click at [726, 43] on html "Runway J Home Documentation Analytics Code automation Design system data Design…" at bounding box center [466, 251] width 932 height 502
click at [724, 167] on html "Runway J Home Documentation Analytics Code automation Design system data Design…" at bounding box center [466, 251] width 932 height 502
click at [410, 283] on img "To enrich screen reader interactions, please activate Accessibility in Grammarl…" at bounding box center [404, 295] width 177 height 33
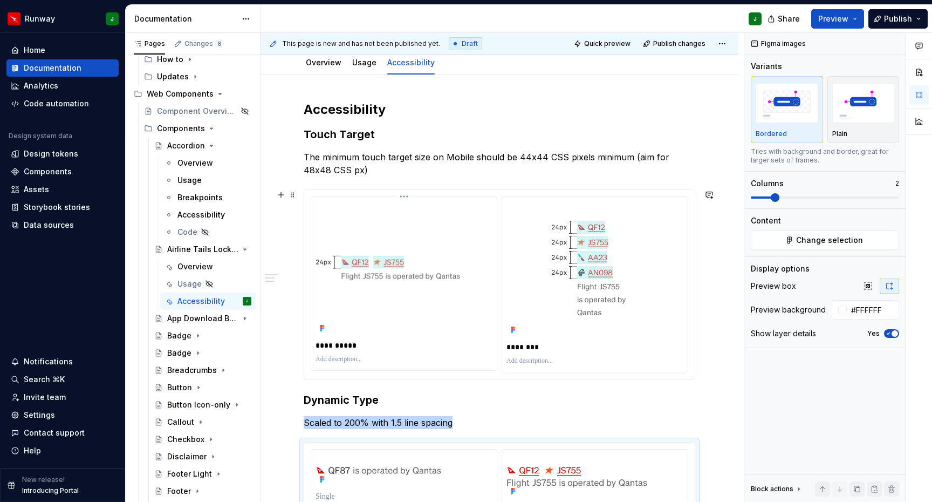
scroll to position [328, 0]
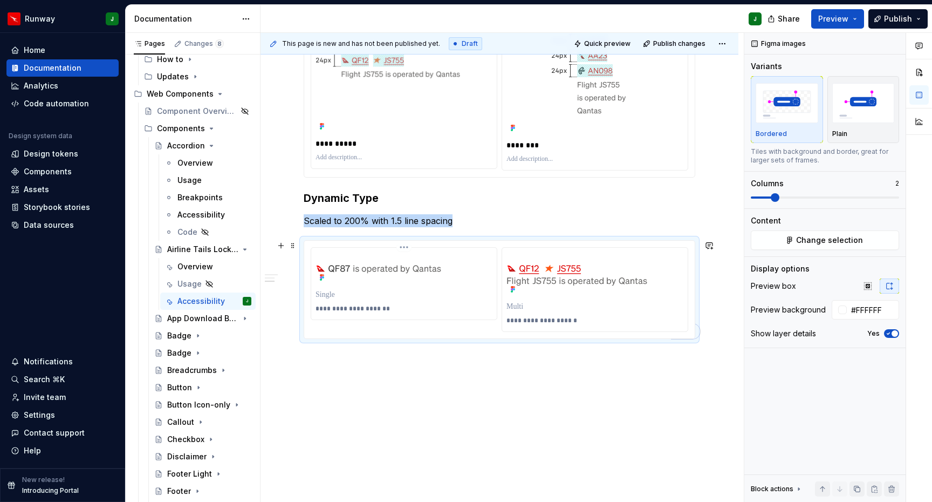
click at [403, 247] on html "Runway J Home Documentation Analytics Code automation Design system data Design…" at bounding box center [466, 251] width 932 height 502
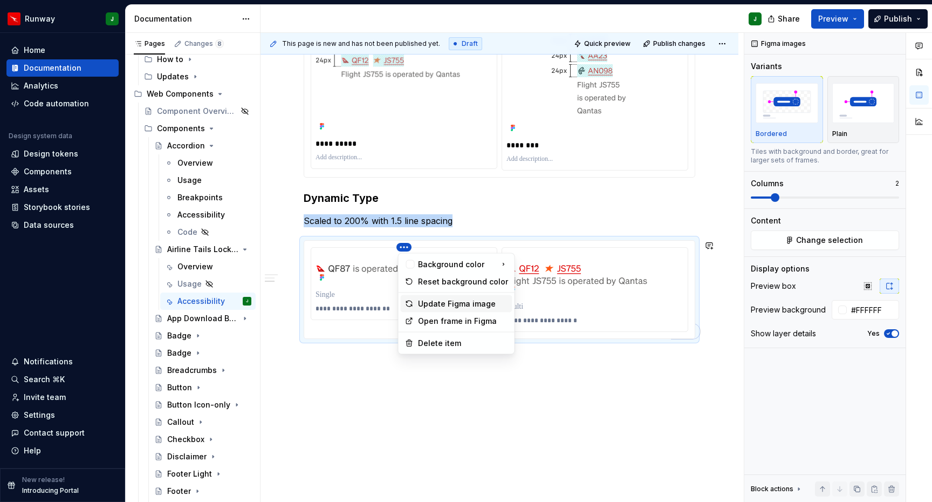
click at [459, 303] on div "Update Figma image" at bounding box center [463, 303] width 90 height 11
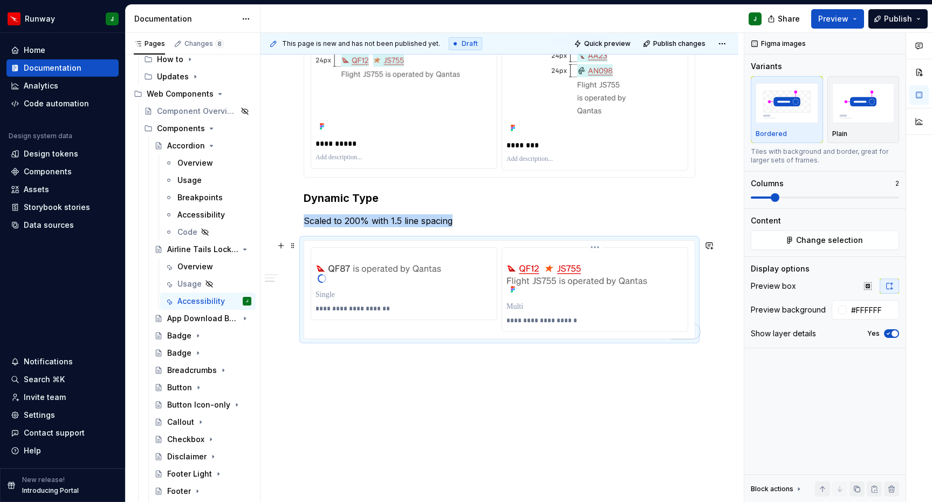
click at [597, 246] on html "Runway J Home Documentation Analytics Code automation Design system data Design…" at bounding box center [466, 251] width 932 height 502
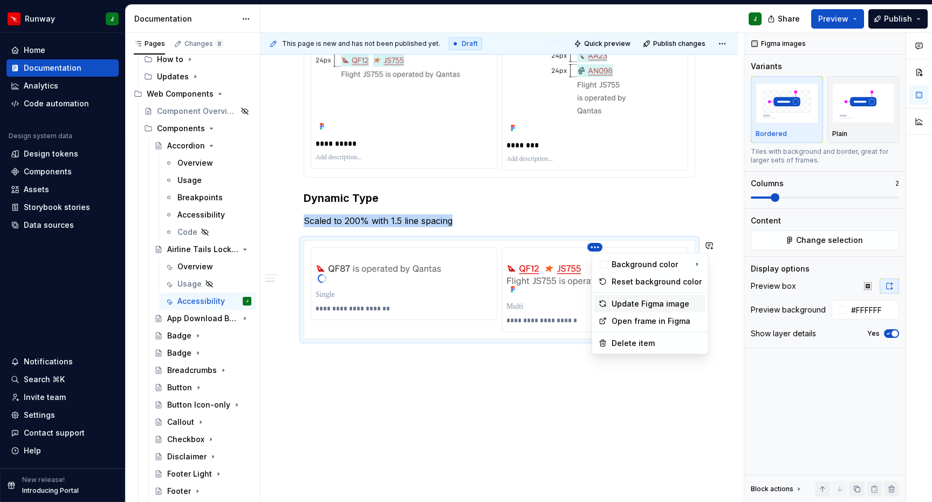
click at [627, 303] on div "Update Figma image" at bounding box center [657, 303] width 90 height 11
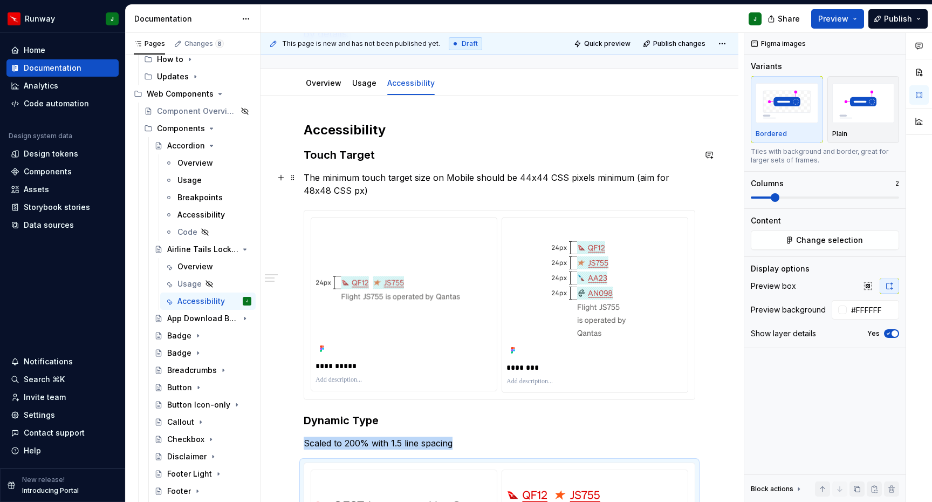
scroll to position [166, 0]
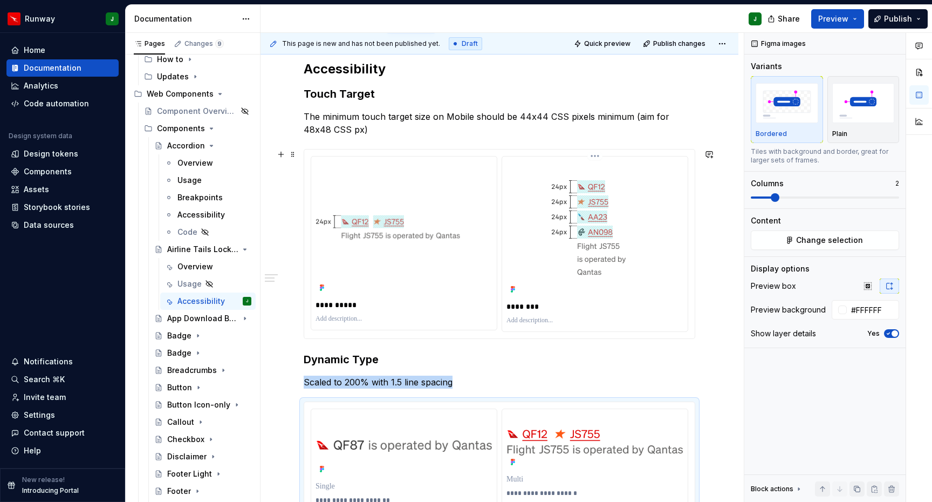
click at [599, 155] on html "Runway J Home Documentation Analytics Code automation Design system data Design…" at bounding box center [466, 251] width 932 height 502
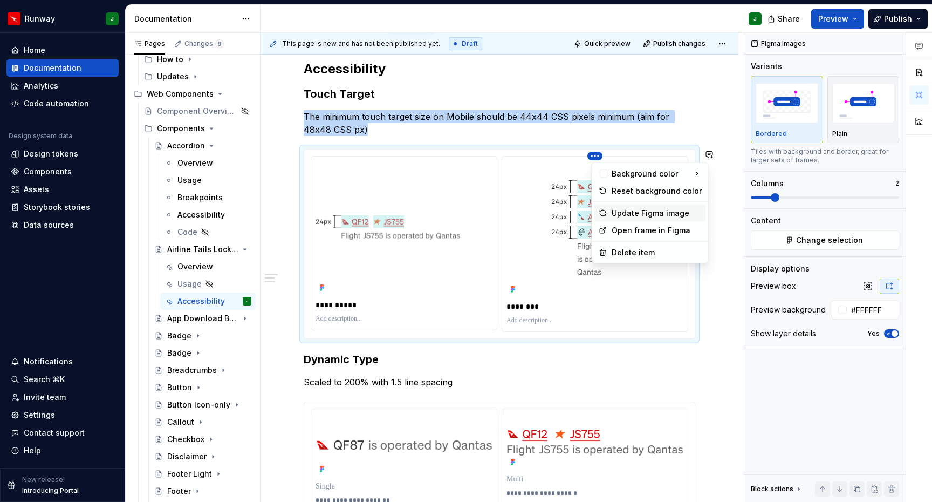
click at [620, 211] on div "Update Figma image" at bounding box center [657, 213] width 90 height 11
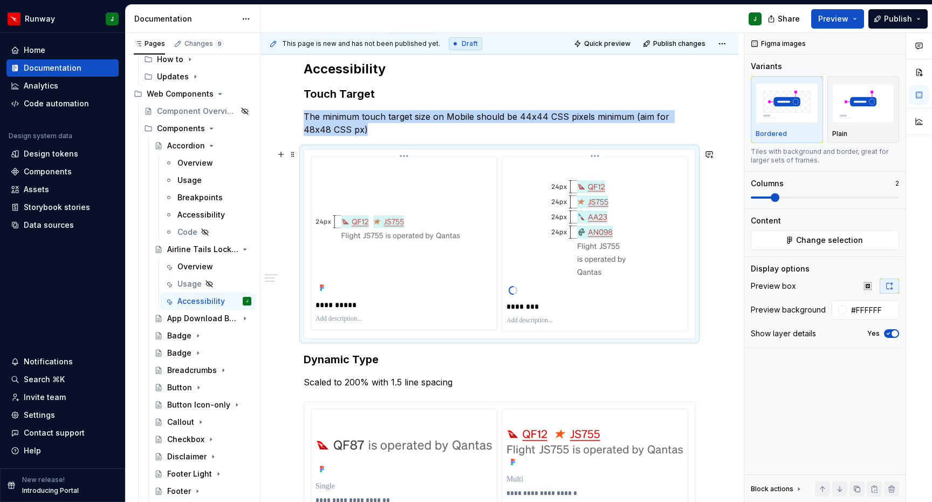
click at [403, 155] on html "Runway J Home Documentation Analytics Code automation Design system data Design…" at bounding box center [466, 251] width 932 height 502
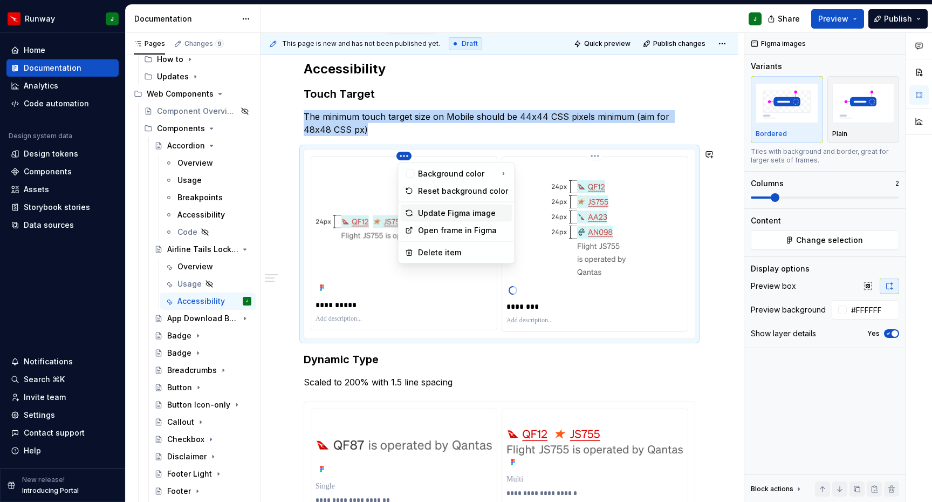
drag, startPoint x: 432, startPoint y: 212, endPoint x: 510, endPoint y: 134, distance: 110.6
click at [432, 212] on div "Update Figma image" at bounding box center [463, 213] width 90 height 11
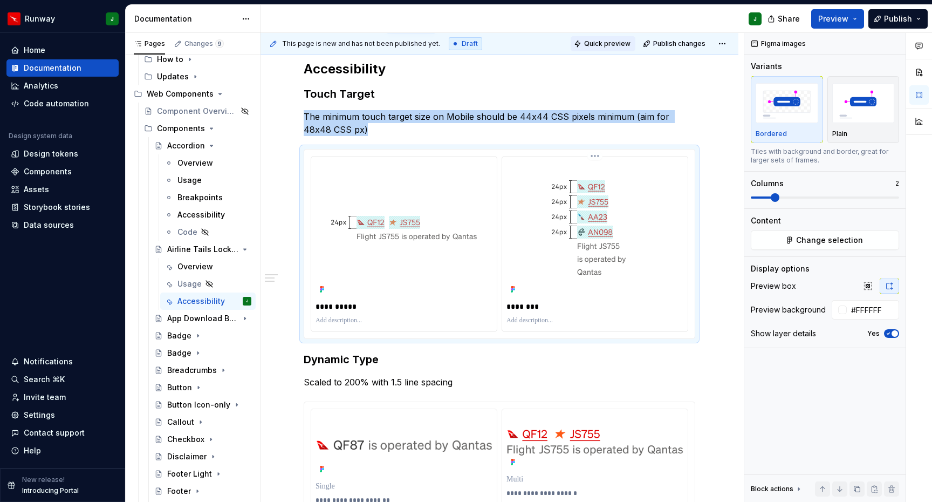
click at [621, 46] on span "Quick preview" at bounding box center [607, 43] width 46 height 9
click at [729, 43] on html "Runway J Home Documentation Analytics Code automation Design system data Design…" at bounding box center [466, 251] width 932 height 502
click at [691, 63] on div "Open preview" at bounding box center [693, 64] width 70 height 11
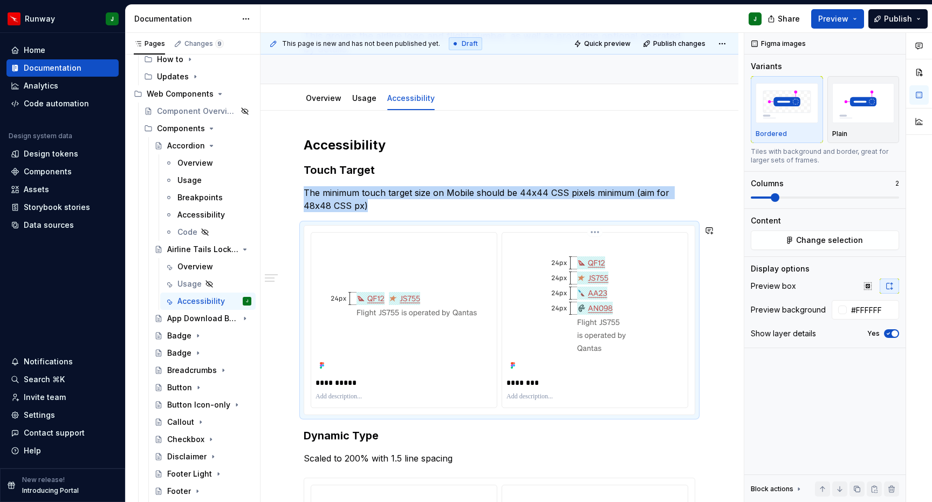
scroll to position [346, 0]
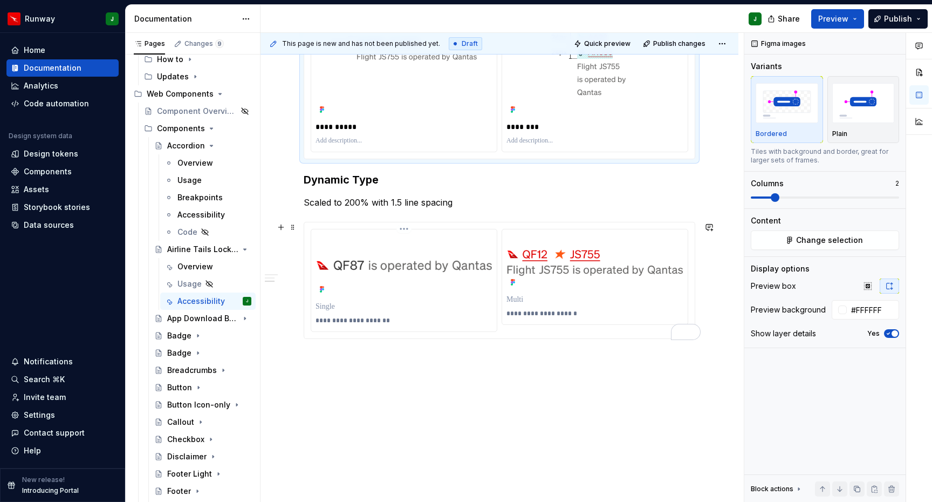
click at [405, 230] on html "Runway J Home Documentation Analytics Code automation Design system data Design…" at bounding box center [466, 251] width 932 height 502
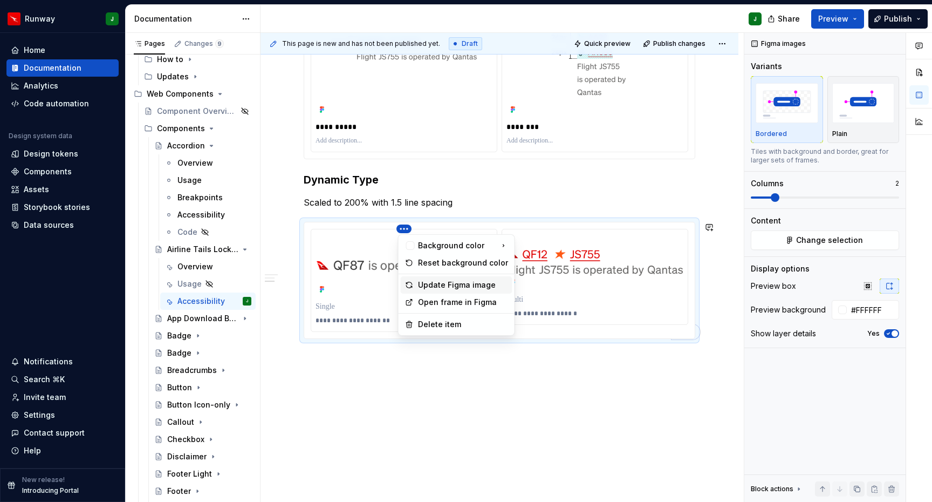
click at [441, 282] on div "Update Figma image" at bounding box center [463, 284] width 90 height 11
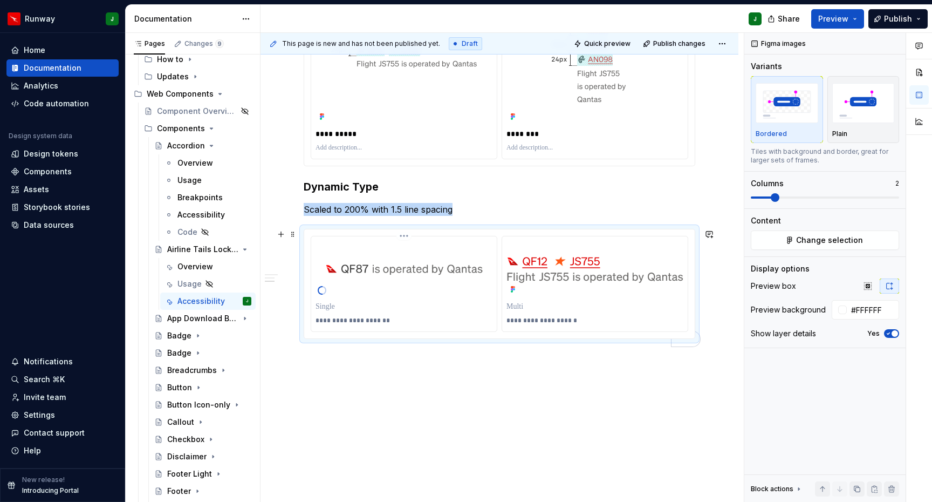
scroll to position [339, 0]
click at [601, 44] on span "Quick preview" at bounding box center [607, 43] width 46 height 9
type textarea "*"
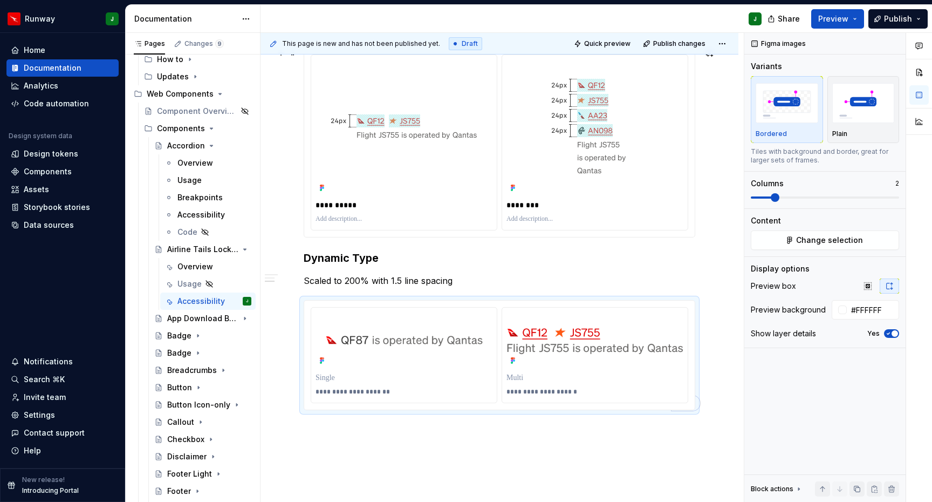
scroll to position [268, 0]
click at [332, 378] on p "To enrich screen reader interactions, please activate Accessibility in Grammarl…" at bounding box center [404, 377] width 177 height 11
drag, startPoint x: 346, startPoint y: 431, endPoint x: 363, endPoint y: 379, distance: 54.4
click at [346, 431] on div "**********" at bounding box center [500, 253] width 478 height 640
click at [345, 434] on div "**********" at bounding box center [502, 267] width 483 height 469
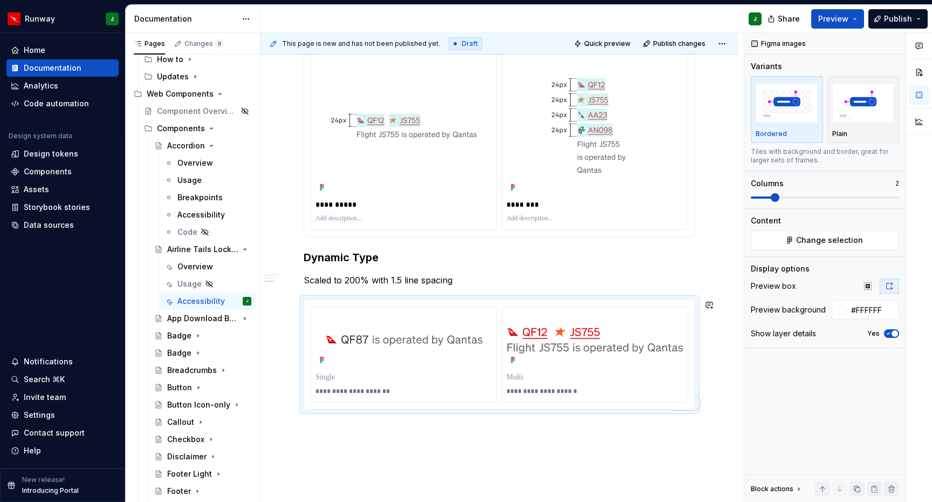
click at [354, 396] on p "**********" at bounding box center [406, 391] width 180 height 9
click at [386, 377] on p "To enrich screen reader interactions, please activate Accessibility in Grammarl…" at bounding box center [404, 377] width 177 height 11
click at [367, 378] on p "To enrich screen reader interactions, please activate Accessibility in Grammarl…" at bounding box center [404, 377] width 177 height 11
click at [349, 378] on p "To enrich screen reader interactions, please activate Accessibility in Grammarl…" at bounding box center [404, 377] width 177 height 11
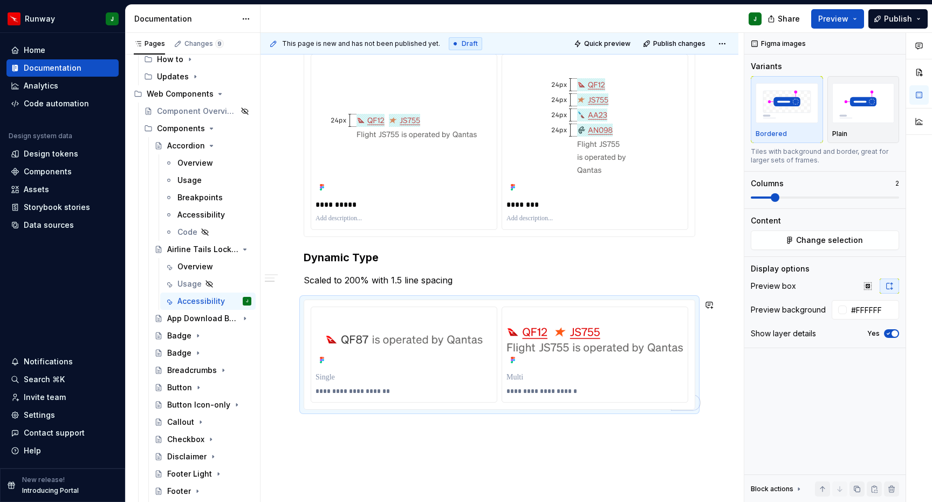
click at [332, 378] on p "To enrich screen reader interactions, please activate Accessibility in Grammarl…" at bounding box center [404, 377] width 177 height 11
click at [363, 379] on p "To enrich screen reader interactions, please activate Accessibility in Grammarl…" at bounding box center [404, 377] width 177 height 11
click at [533, 376] on p "To enrich screen reader interactions, please activate Accessibility in Grammarl…" at bounding box center [595, 377] width 177 height 11
click at [504, 378] on div "**********" at bounding box center [500, 354] width 378 height 96
click at [517, 378] on p "To enrich screen reader interactions, please activate Accessibility in Grammarl…" at bounding box center [595, 377] width 177 height 11
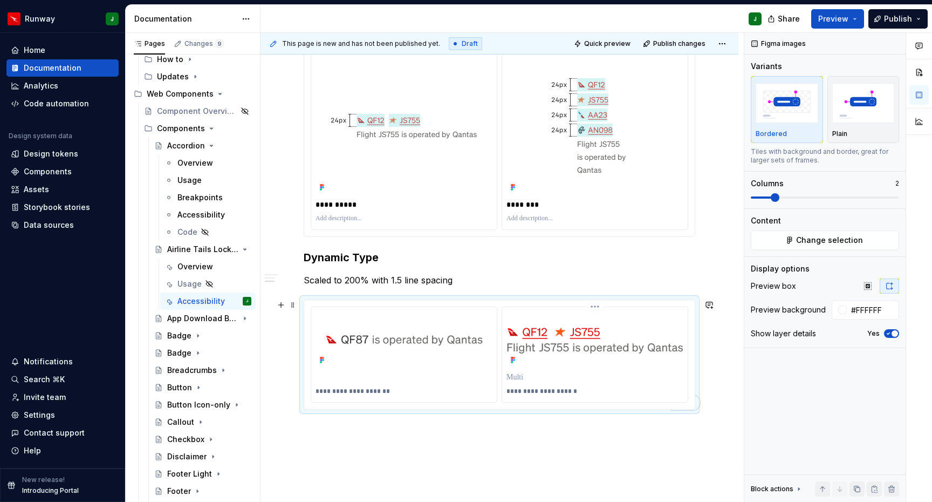
click at [517, 378] on p "To enrich screen reader interactions, please activate Accessibility in Grammarl…" at bounding box center [595, 377] width 177 height 11
click at [319, 380] on p "To enrich screen reader interactions, please activate Accessibility in Grammarl…" at bounding box center [406, 377] width 180 height 11
click at [350, 392] on p "**********" at bounding box center [406, 391] width 180 height 9
click at [326, 379] on p "To enrich screen reader interactions, please activate Accessibility in Grammarl…" at bounding box center [406, 377] width 180 height 11
click at [517, 379] on p "To enrich screen reader interactions, please activate Accessibility in Grammarl…" at bounding box center [597, 377] width 180 height 11
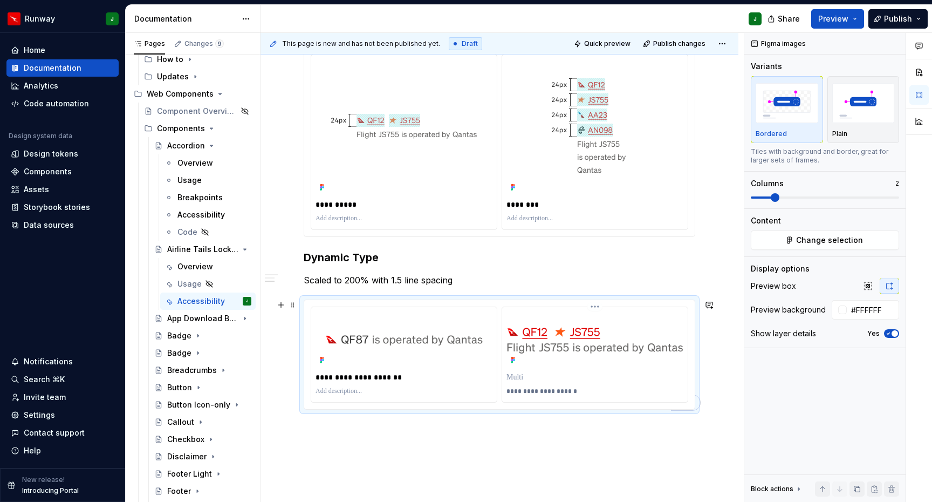
click at [527, 393] on p "**********" at bounding box center [597, 391] width 180 height 9
click at [519, 379] on p "To enrich screen reader interactions, please activate Accessibility in Grammarl…" at bounding box center [597, 377] width 180 height 11
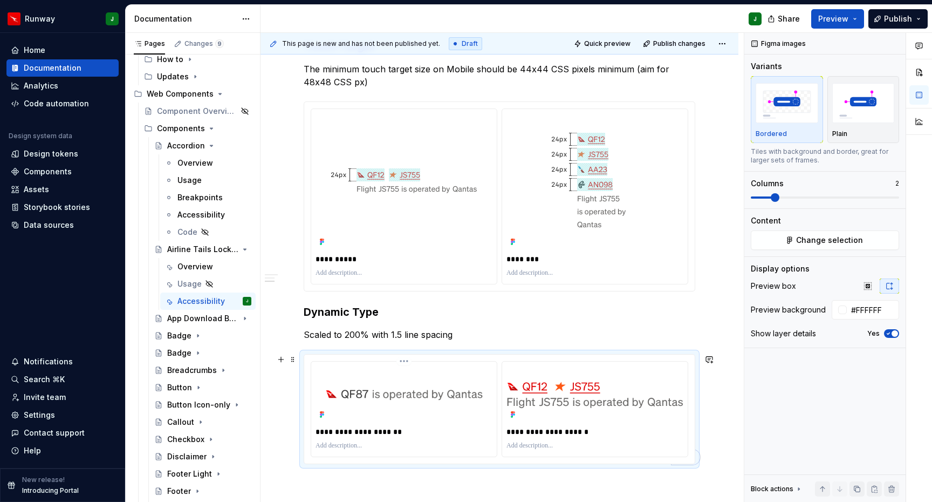
scroll to position [339, 0]
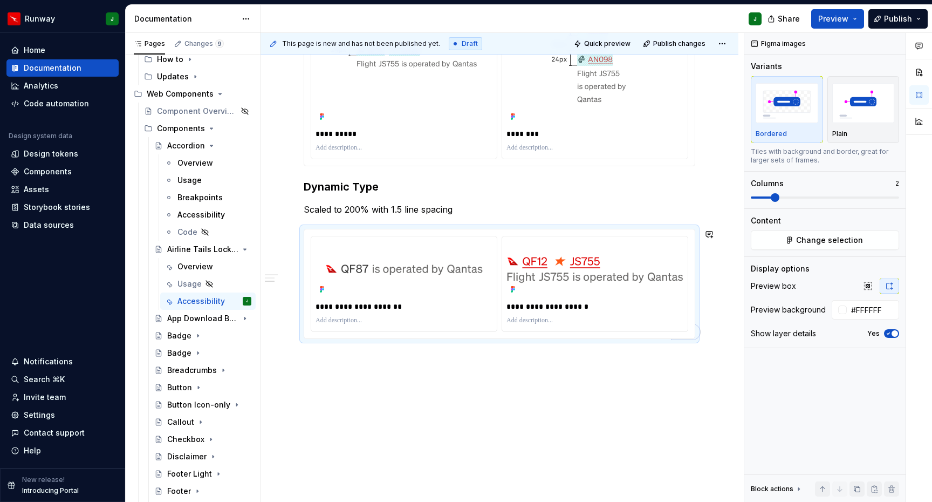
click at [486, 414] on div "**********" at bounding box center [500, 182] width 478 height 640
click at [193, 268] on div "Overview" at bounding box center [196, 266] width 36 height 11
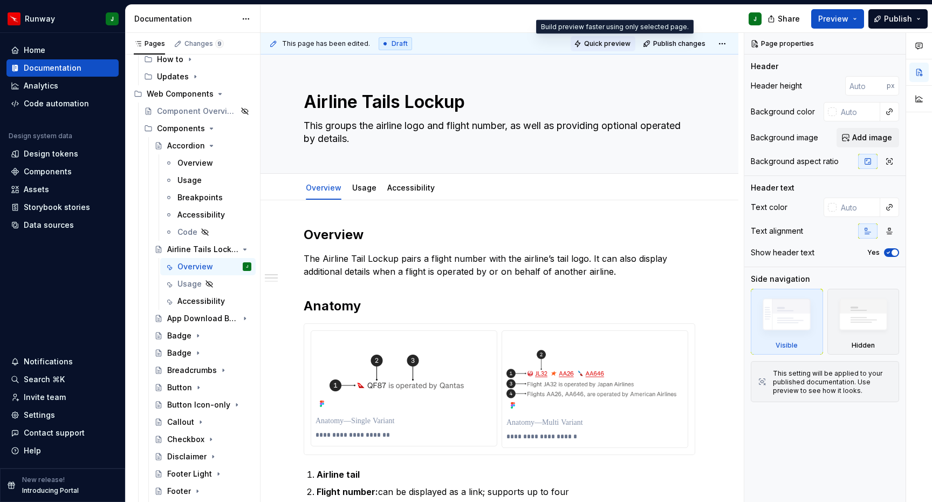
click at [615, 43] on span "Quick preview" at bounding box center [607, 43] width 46 height 9
type textarea "*"
